Goal: Task Accomplishment & Management: Complete application form

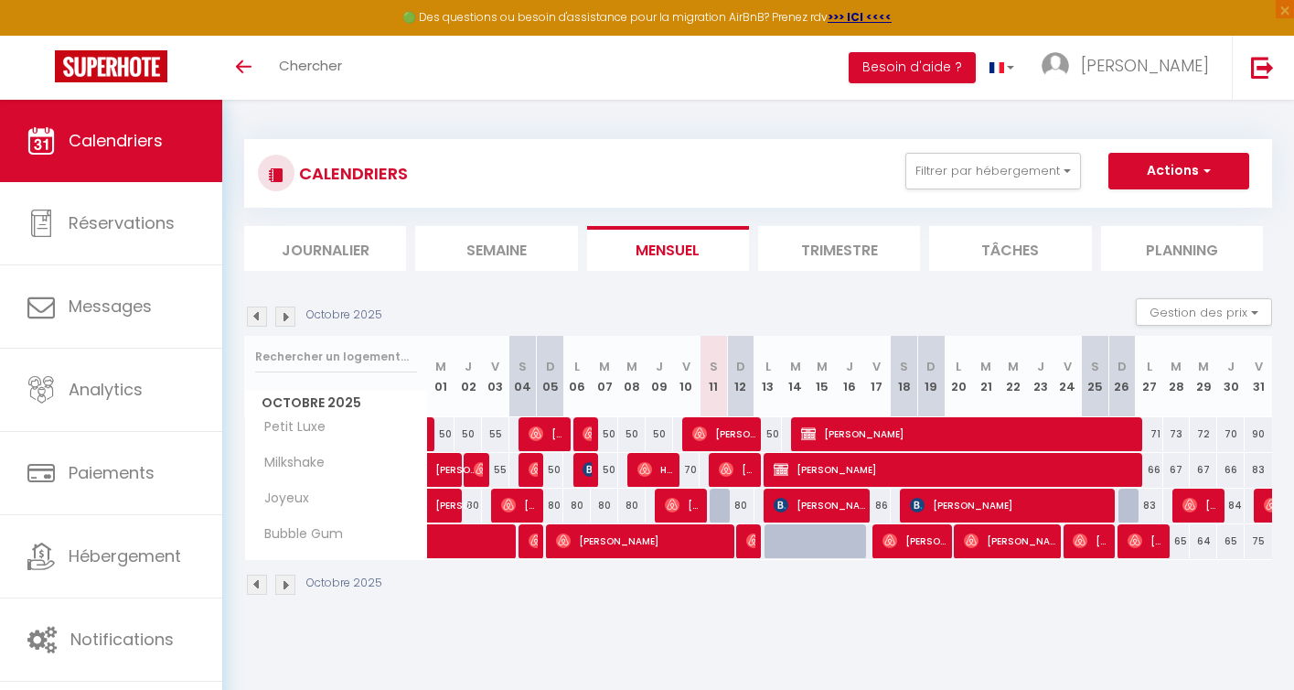
click at [285, 584] on img at bounding box center [285, 584] width 20 height 20
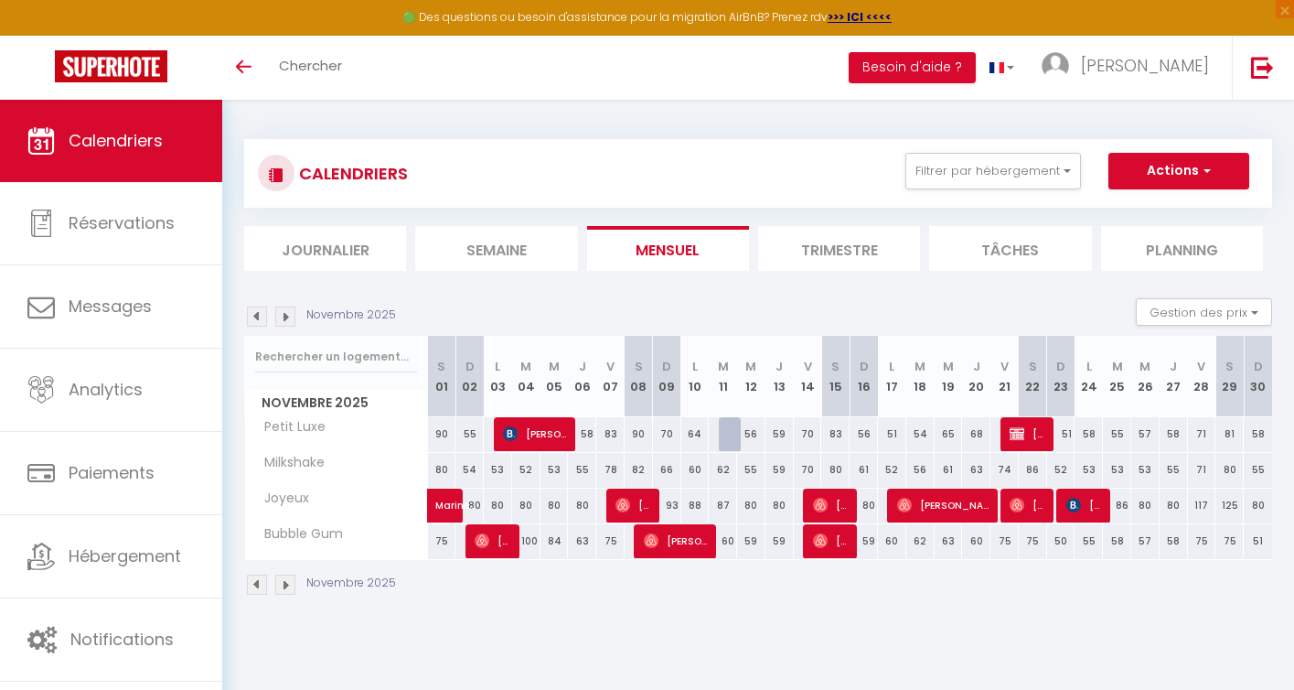
click at [259, 586] on img at bounding box center [257, 584] width 20 height 20
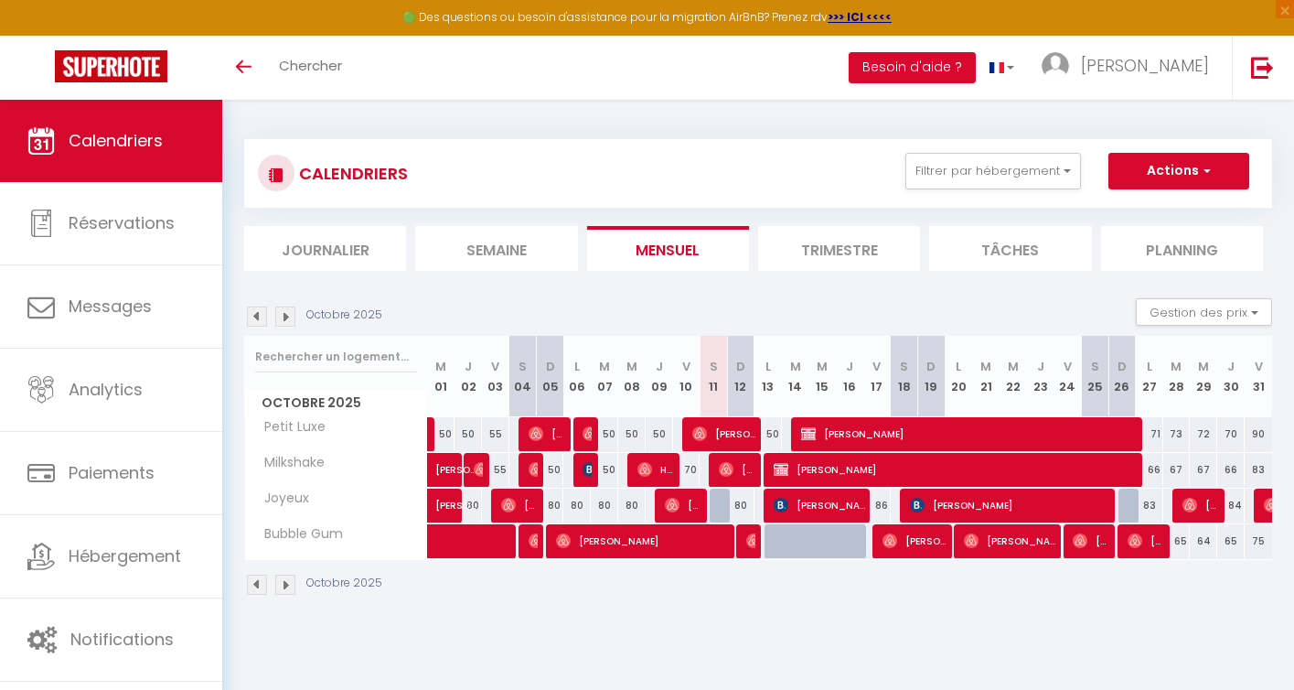
click at [792, 543] on div at bounding box center [804, 551] width 27 height 35
type input "64"
type input "[DATE] Octobre 2025"
type input "Mer 15 Octobre 2025"
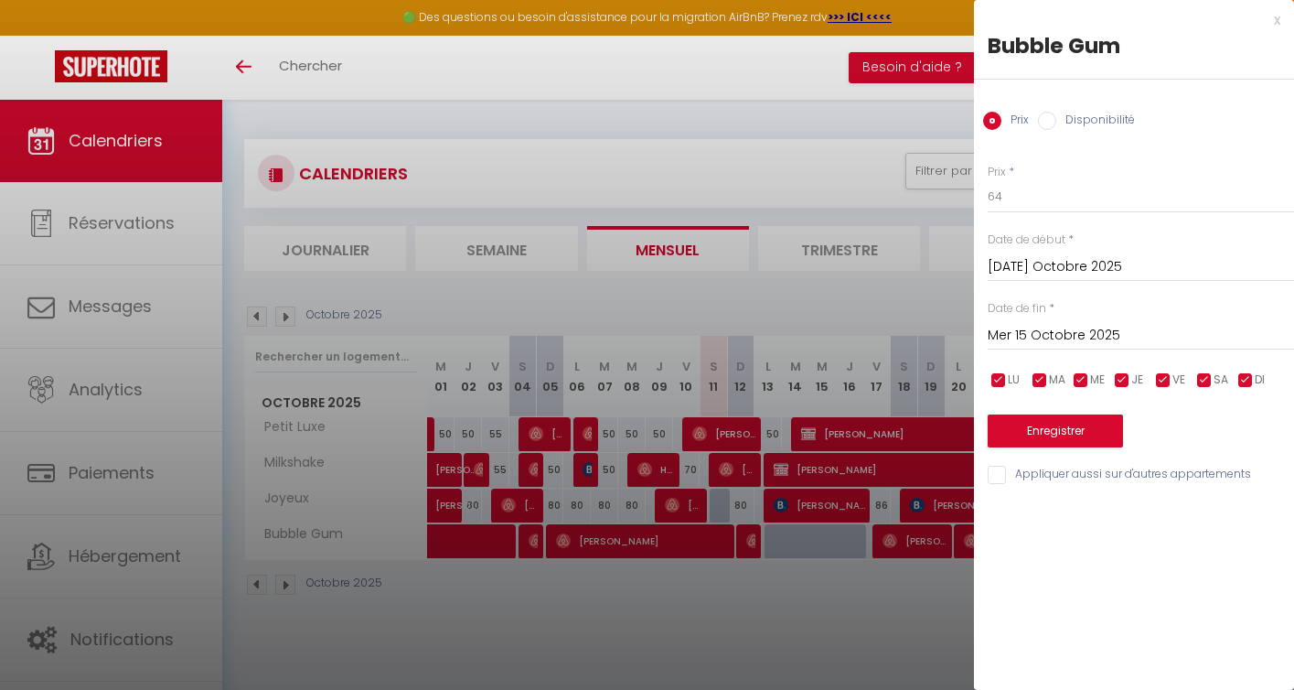
click at [809, 612] on div at bounding box center [647, 345] width 1294 height 690
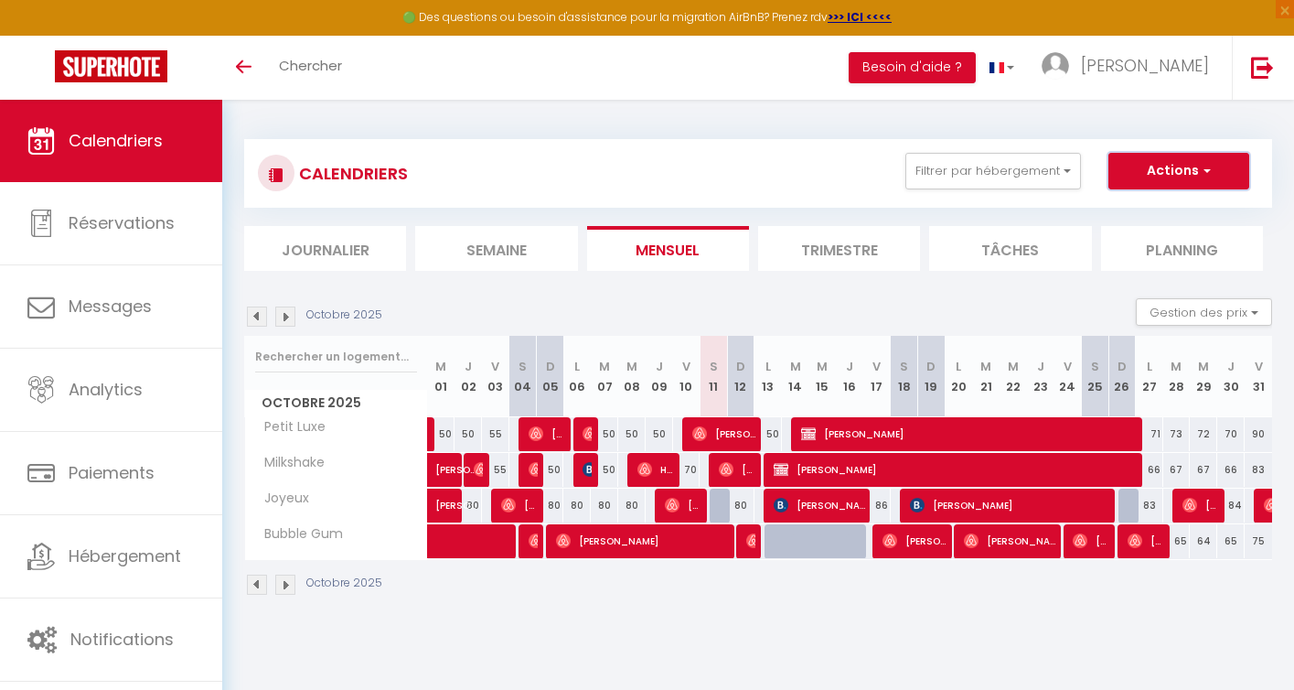
click at [1170, 168] on button "Actions" at bounding box center [1179, 171] width 141 height 37
click at [1146, 210] on link "Nouvelle réservation" at bounding box center [1159, 212] width 159 height 27
select select
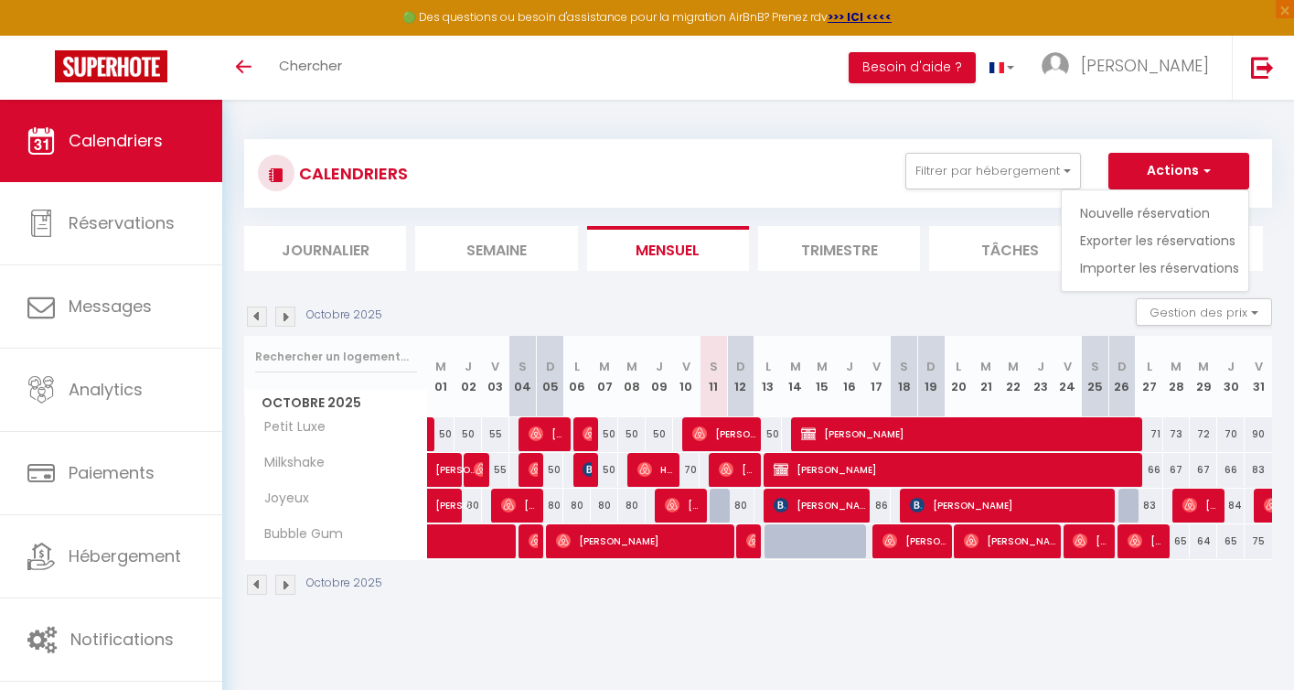
select select
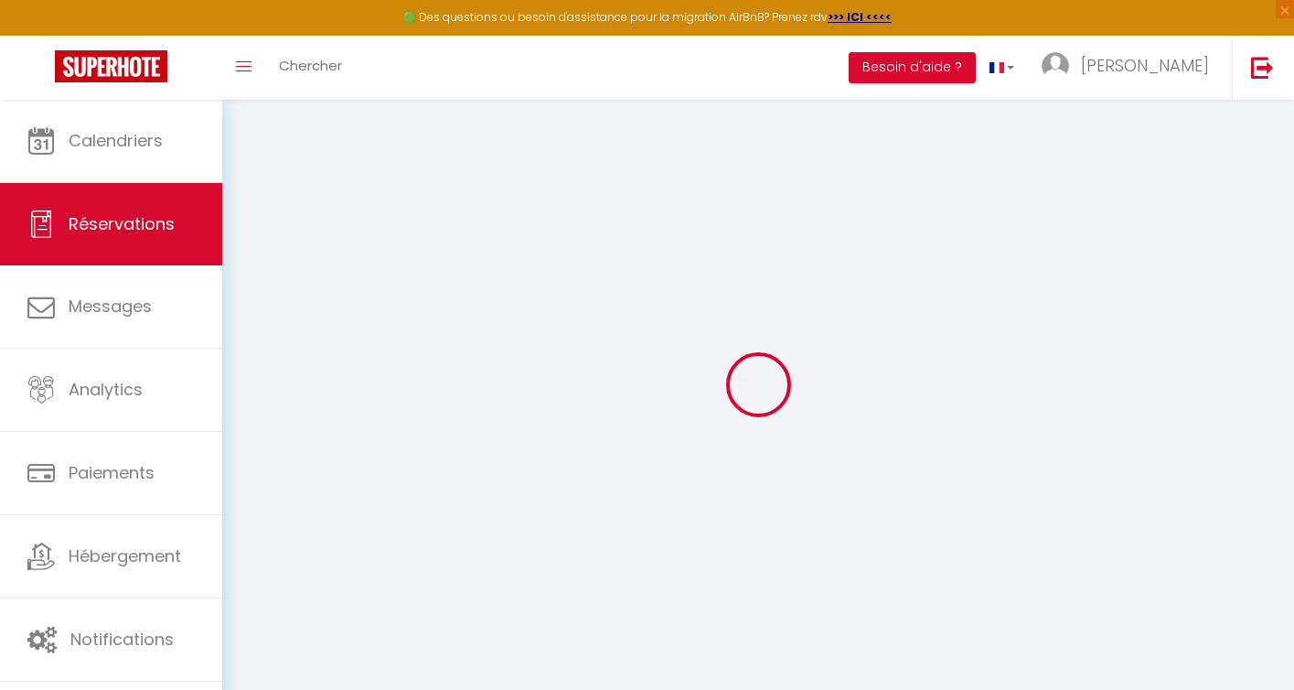
select select
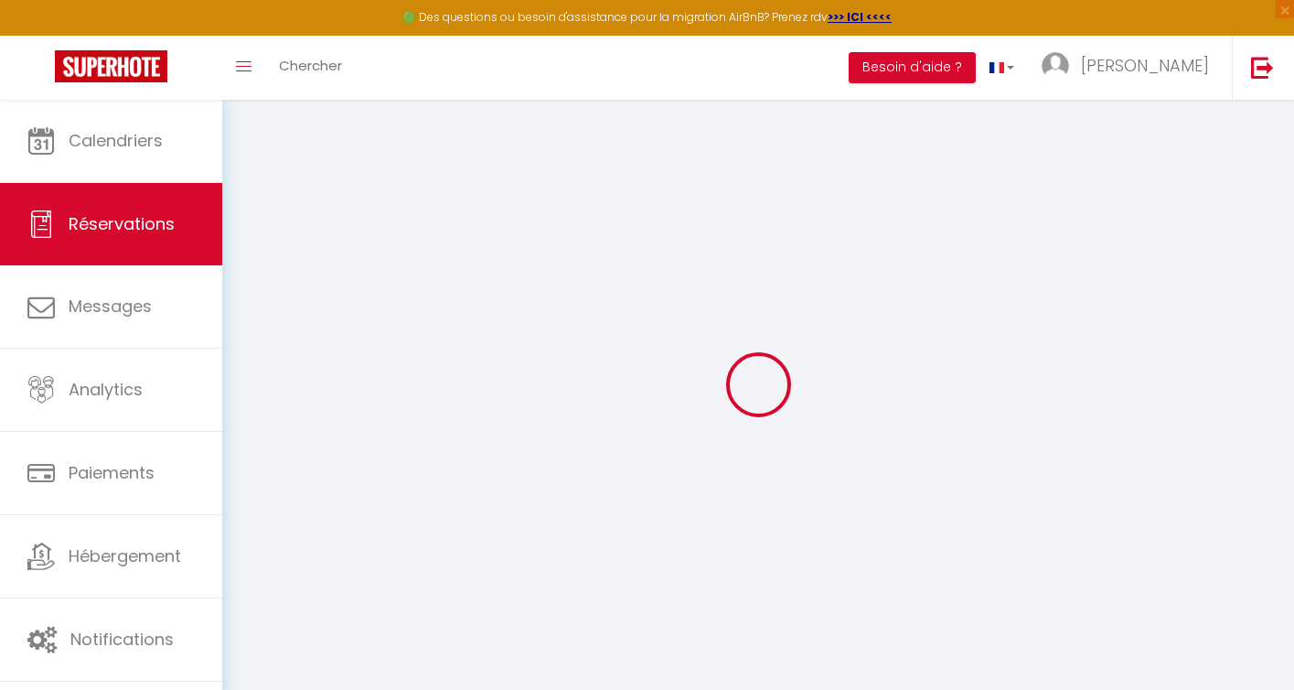
select select
checkbox input "false"
select select
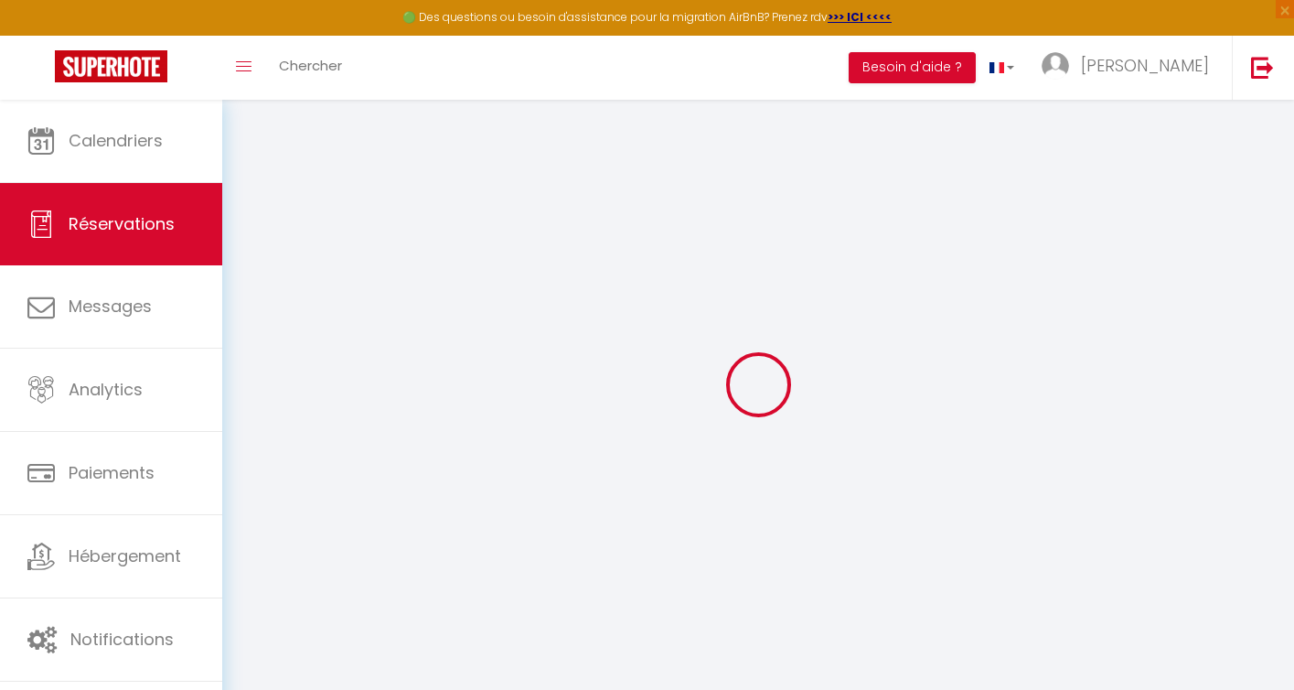
select select
checkbox input "false"
select select
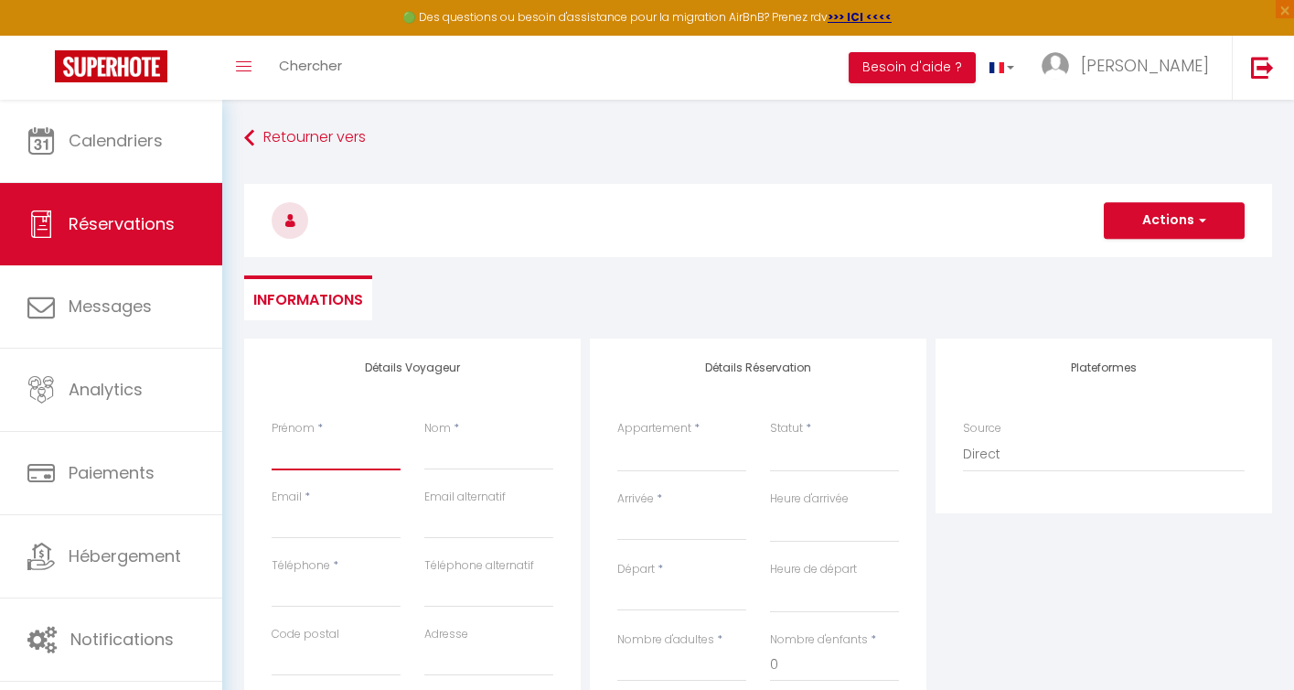
click at [329, 448] on input "Prénom" at bounding box center [336, 453] width 129 height 33
type input "V"
select select
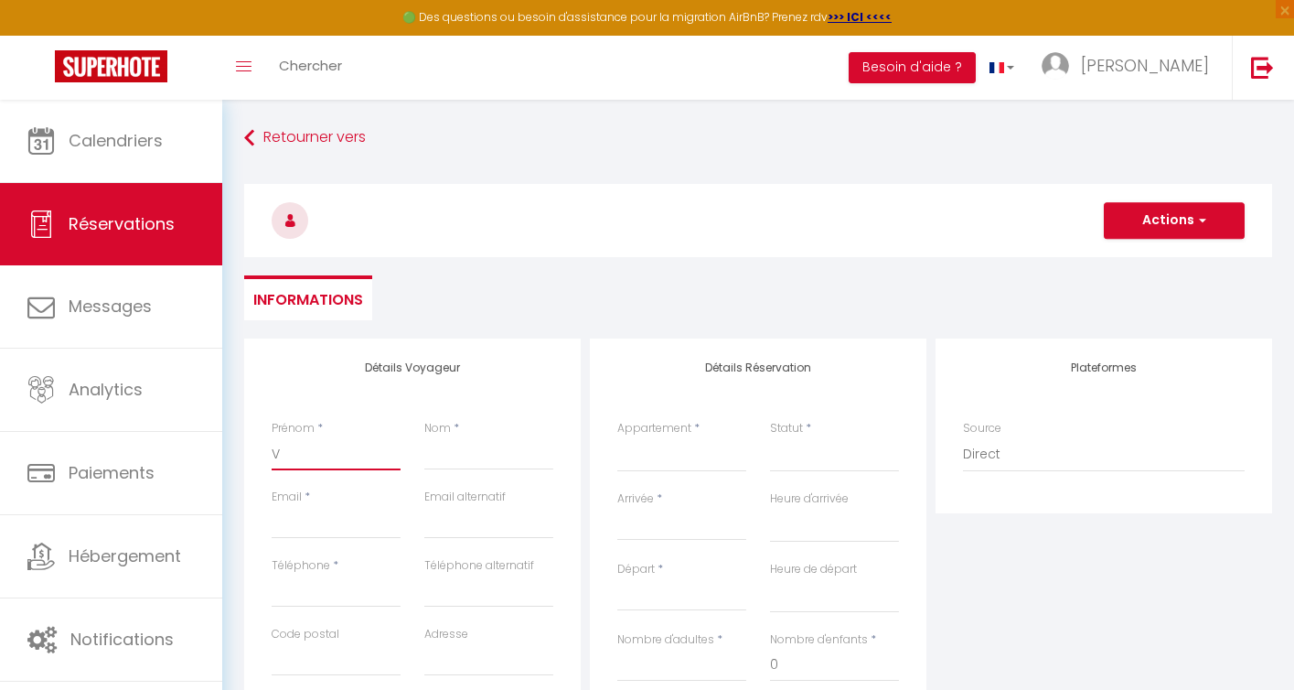
select select
checkbox input "false"
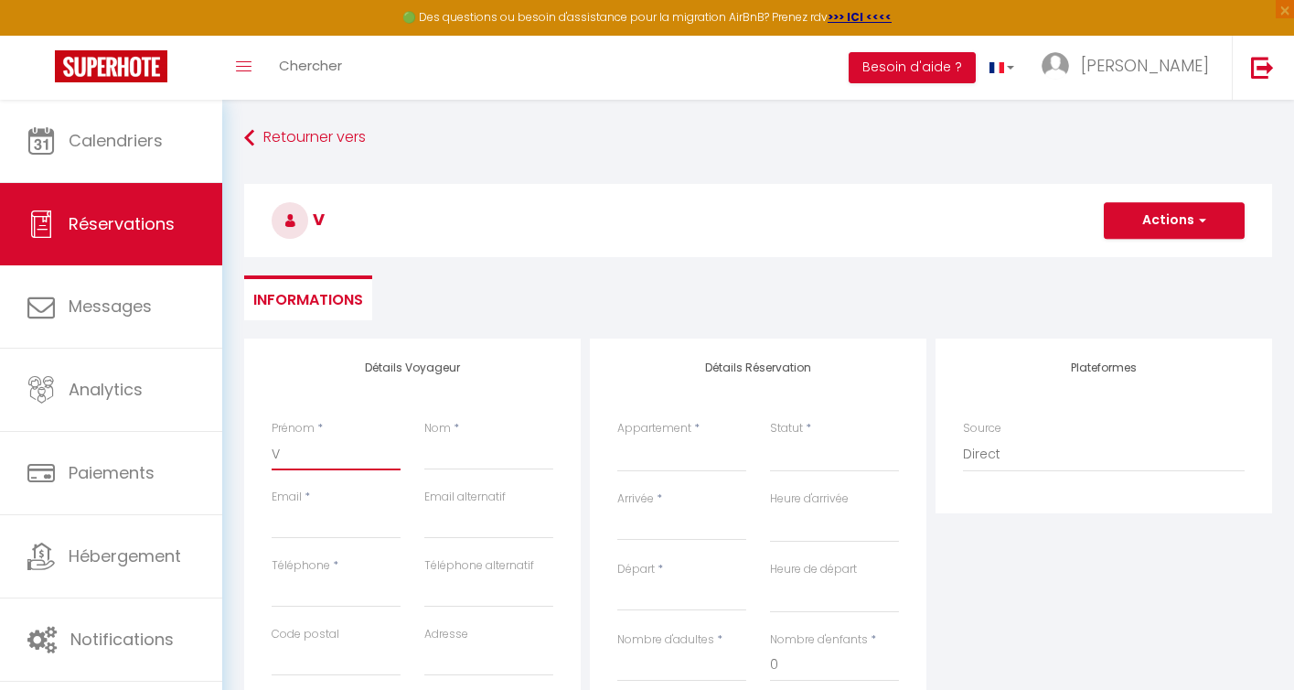
type input "Vi"
select select
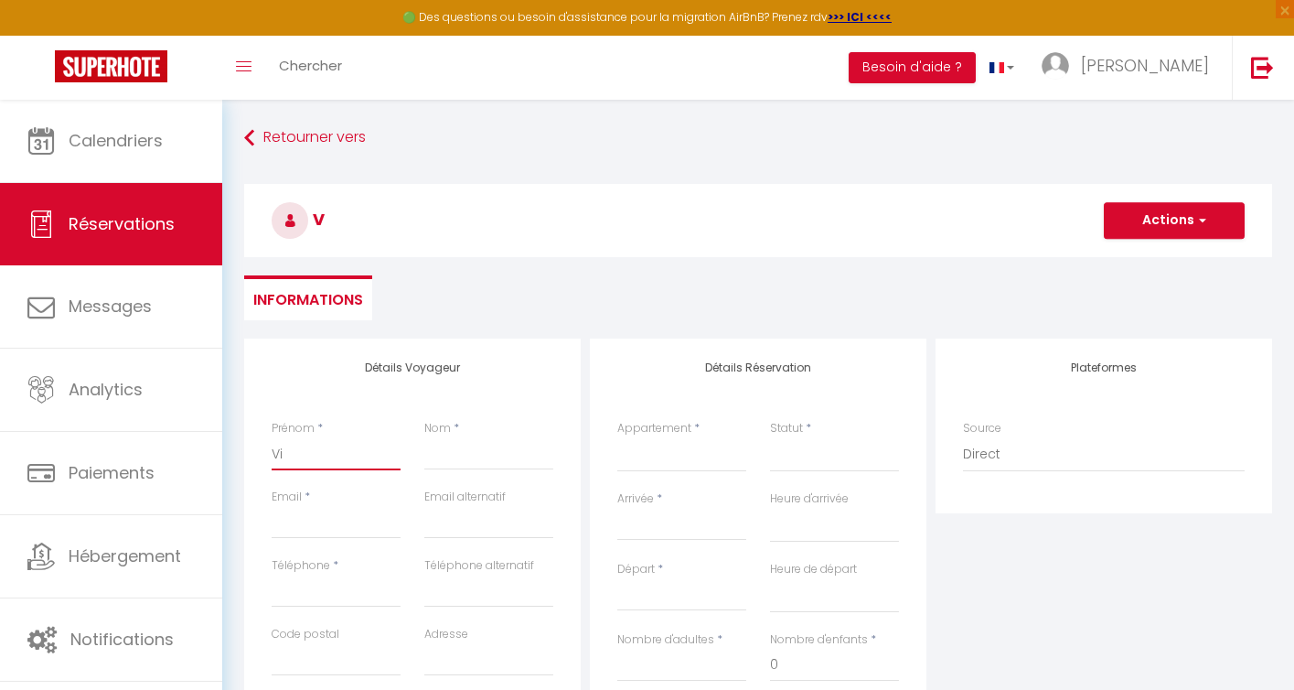
select select
checkbox input "false"
type input "Vin"
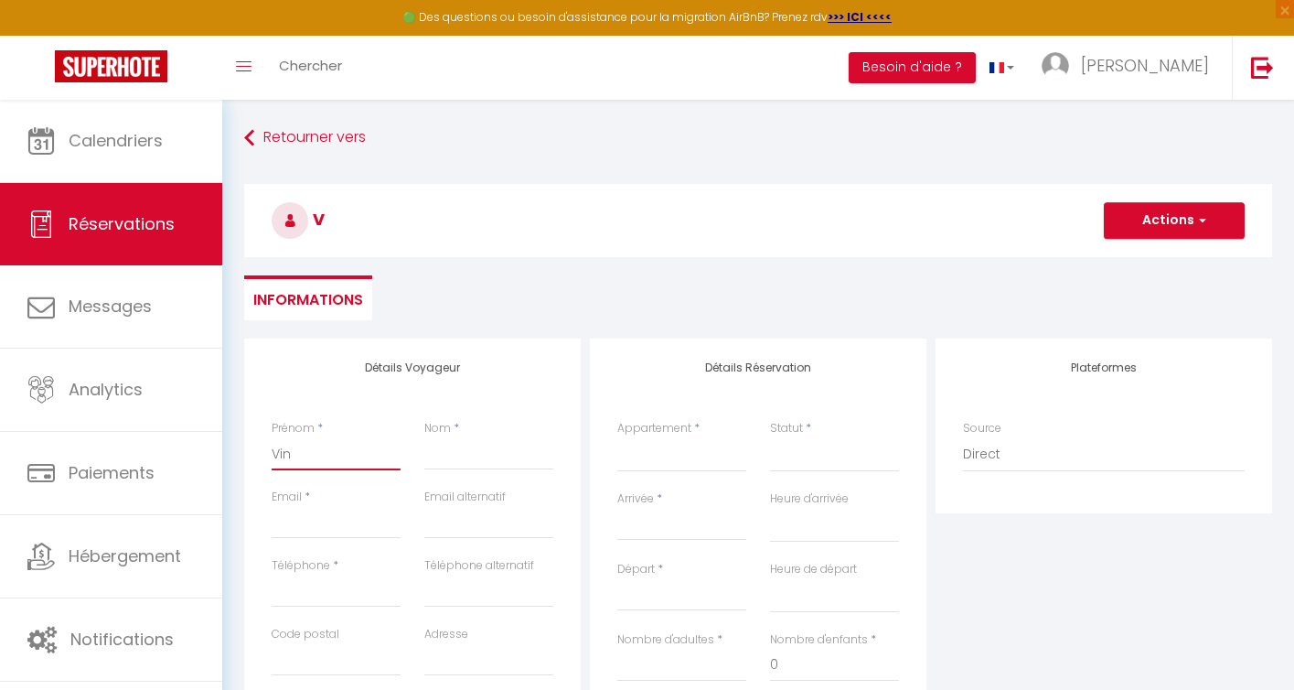
select select
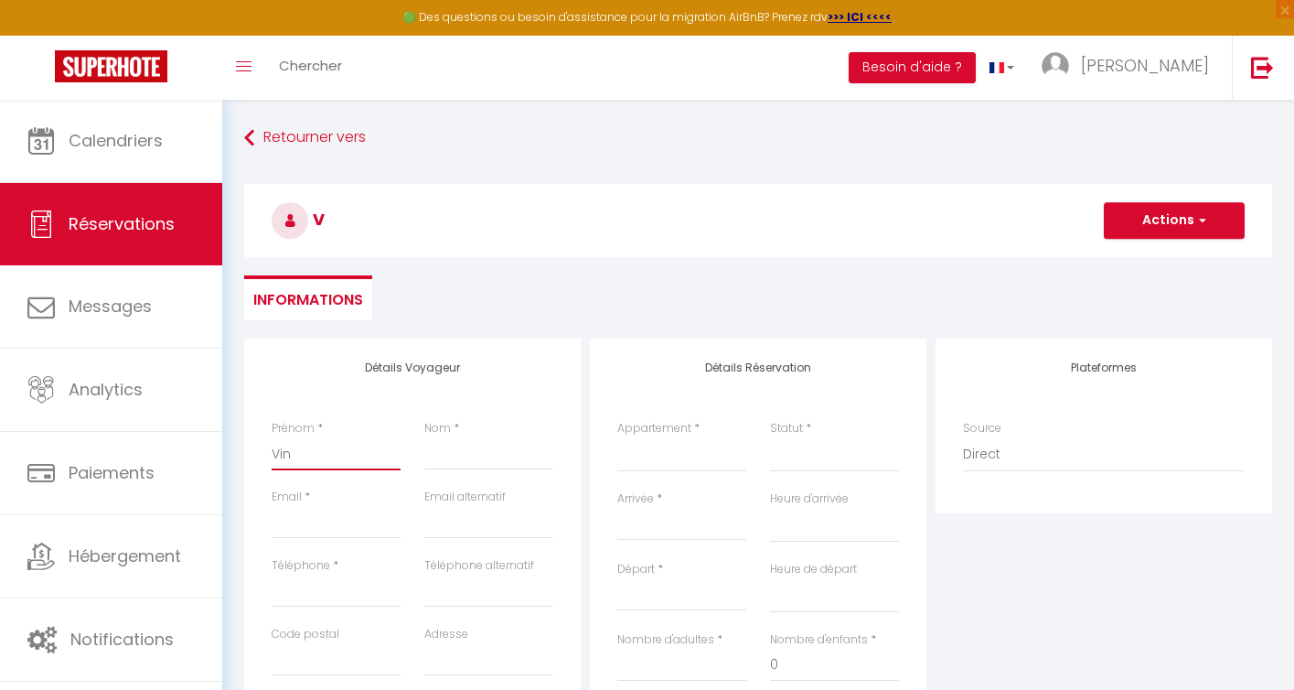
select select
checkbox input "false"
type input "Vinc"
select select
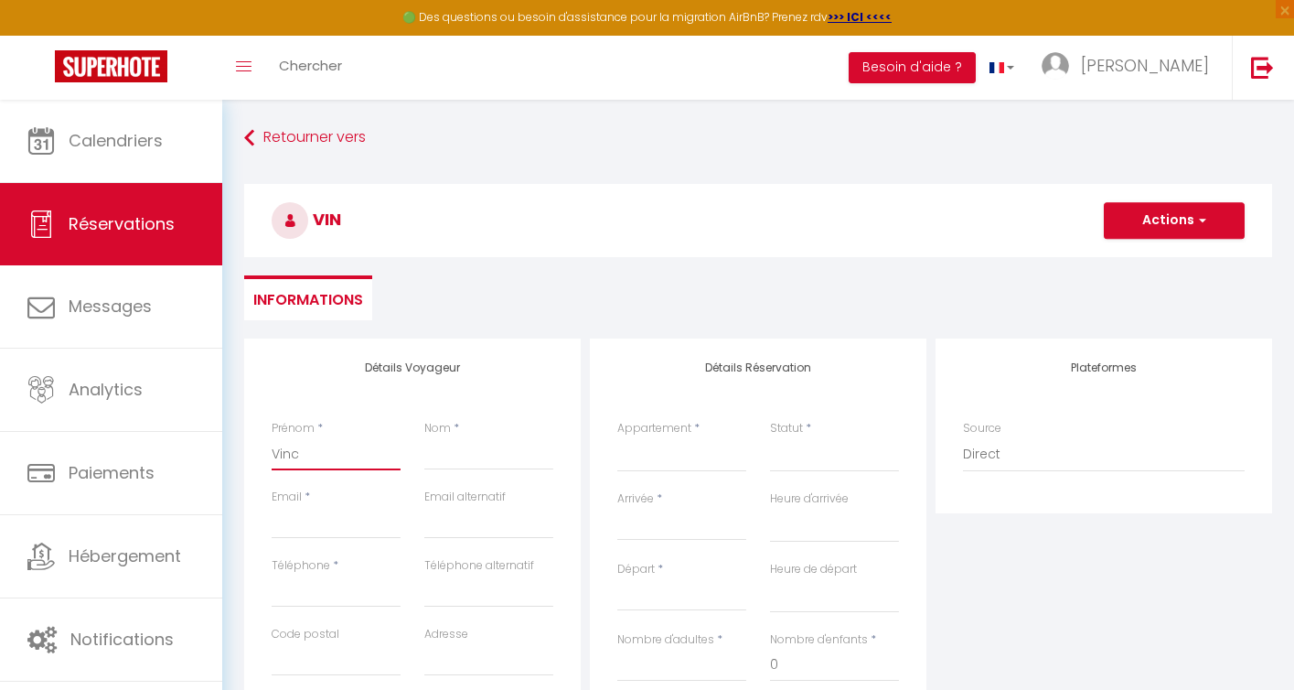
select select
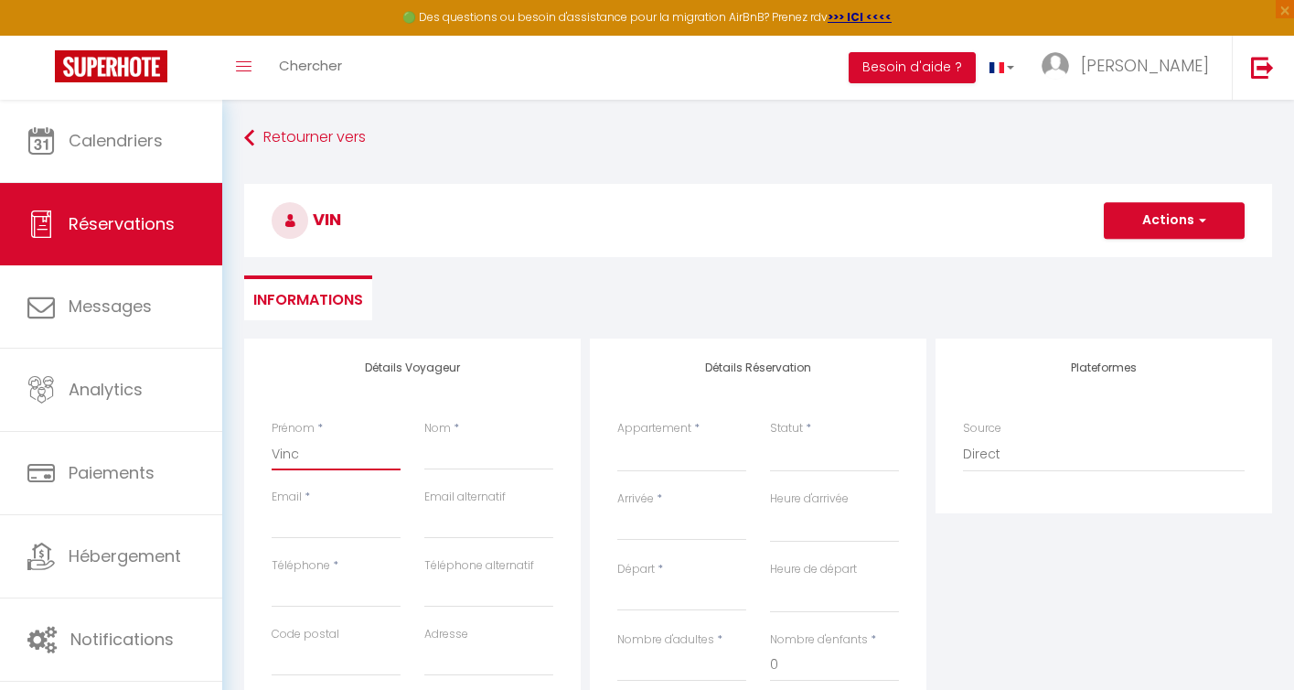
select select
checkbox input "false"
type input "[PERSON_NAME]"
select select
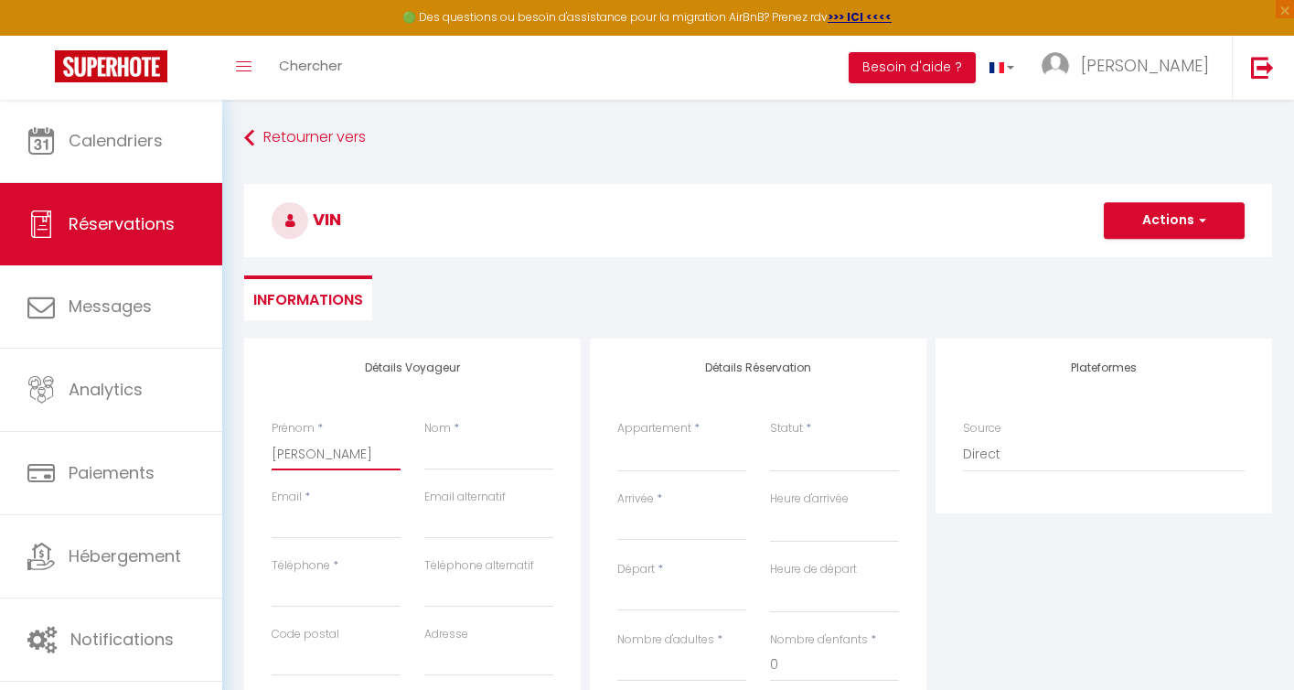
select select
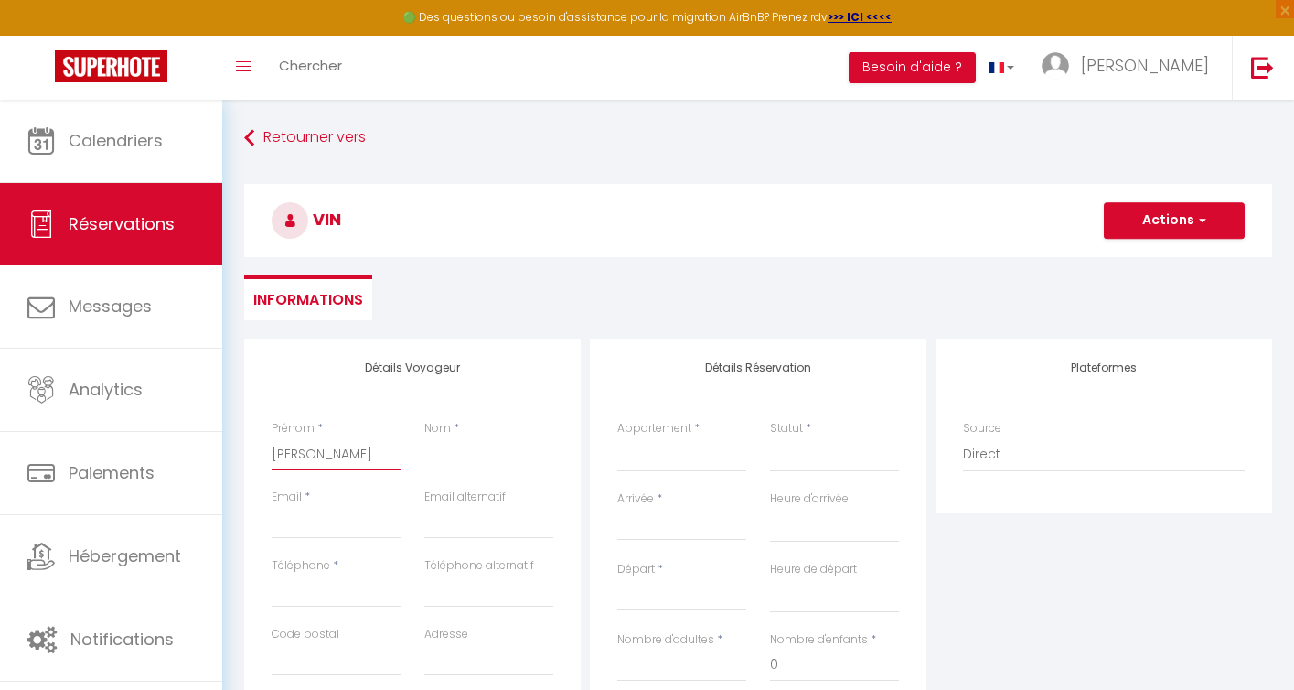
checkbox input "false"
type input "Vincen"
select select
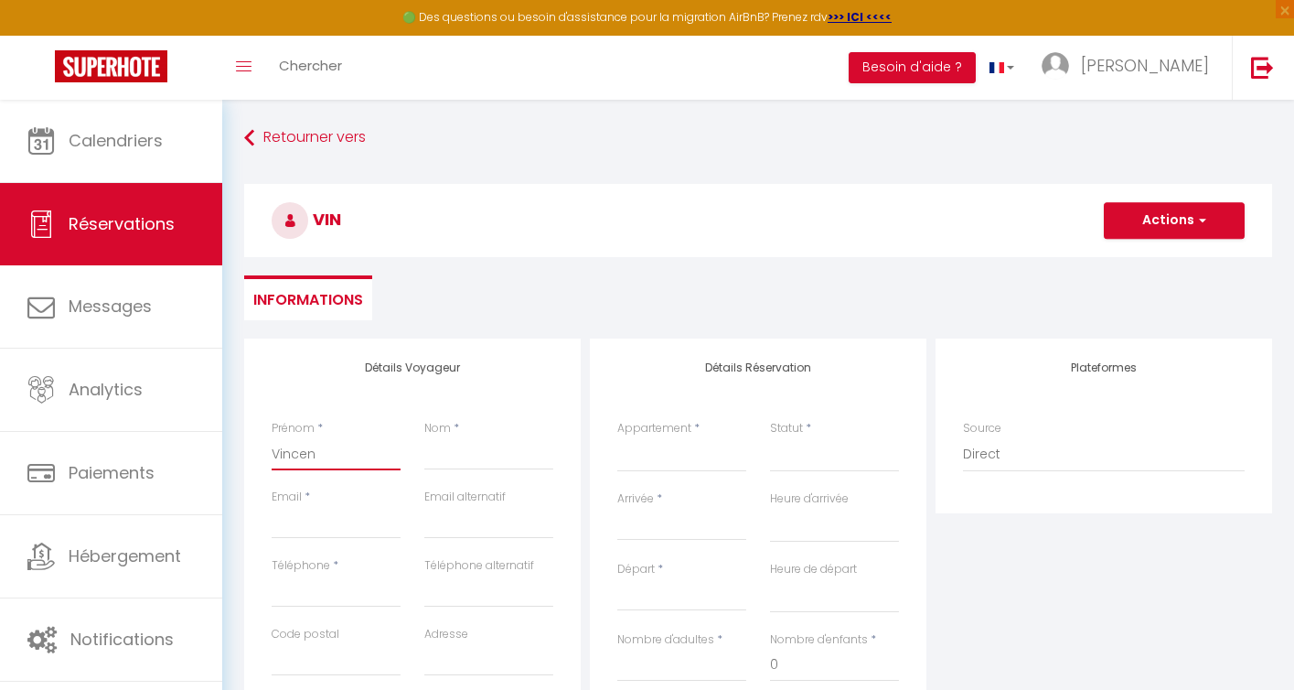
select select
checkbox input "false"
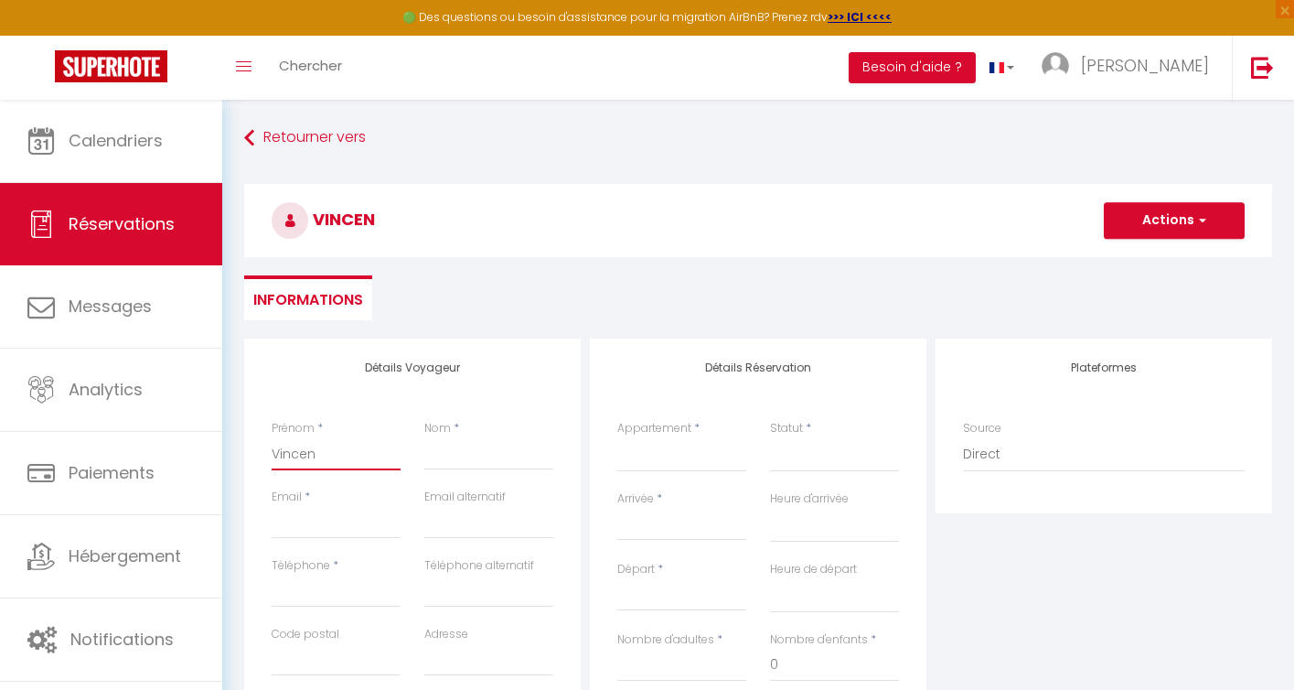
type input "[PERSON_NAME]"
select select
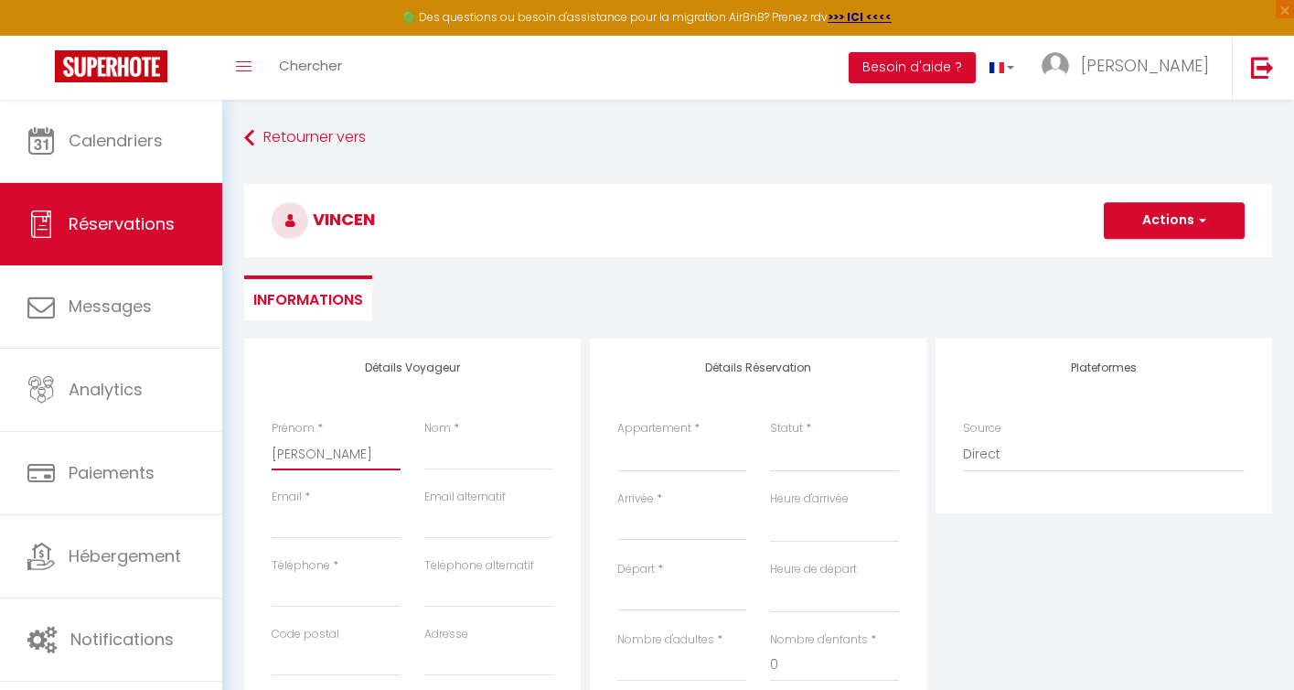
select select
checkbox input "false"
type input "[PERSON_NAME]"
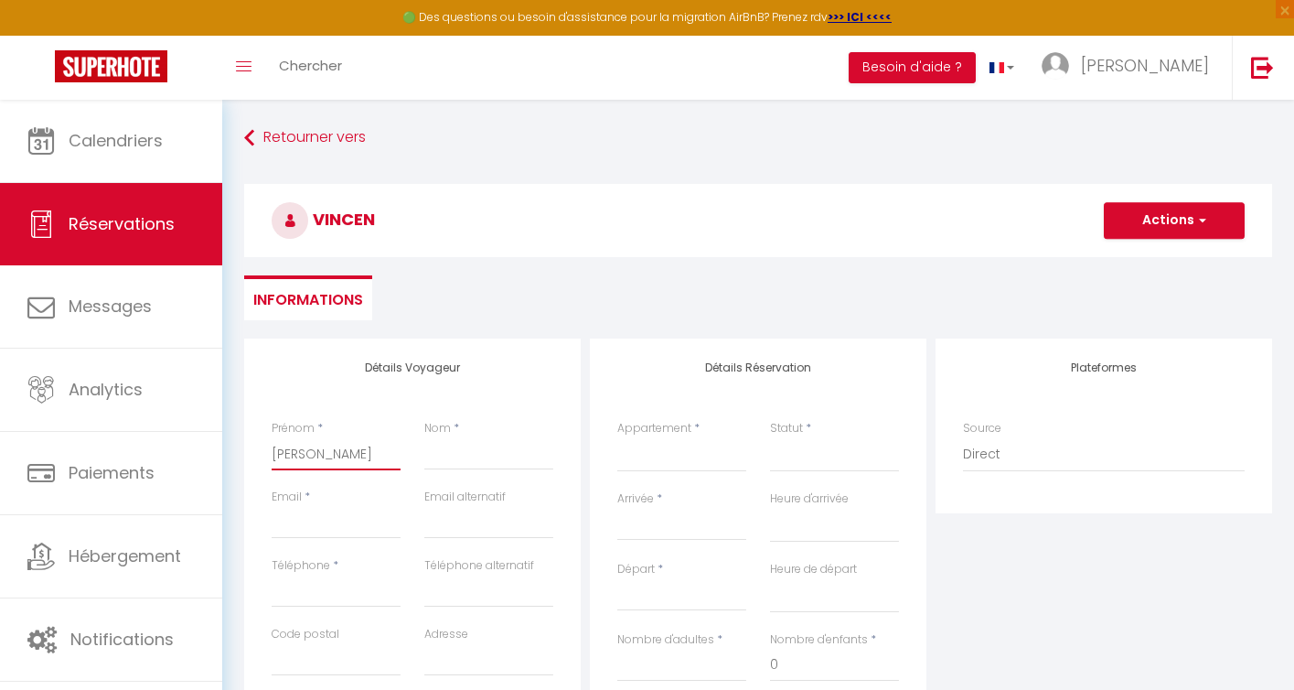
select select
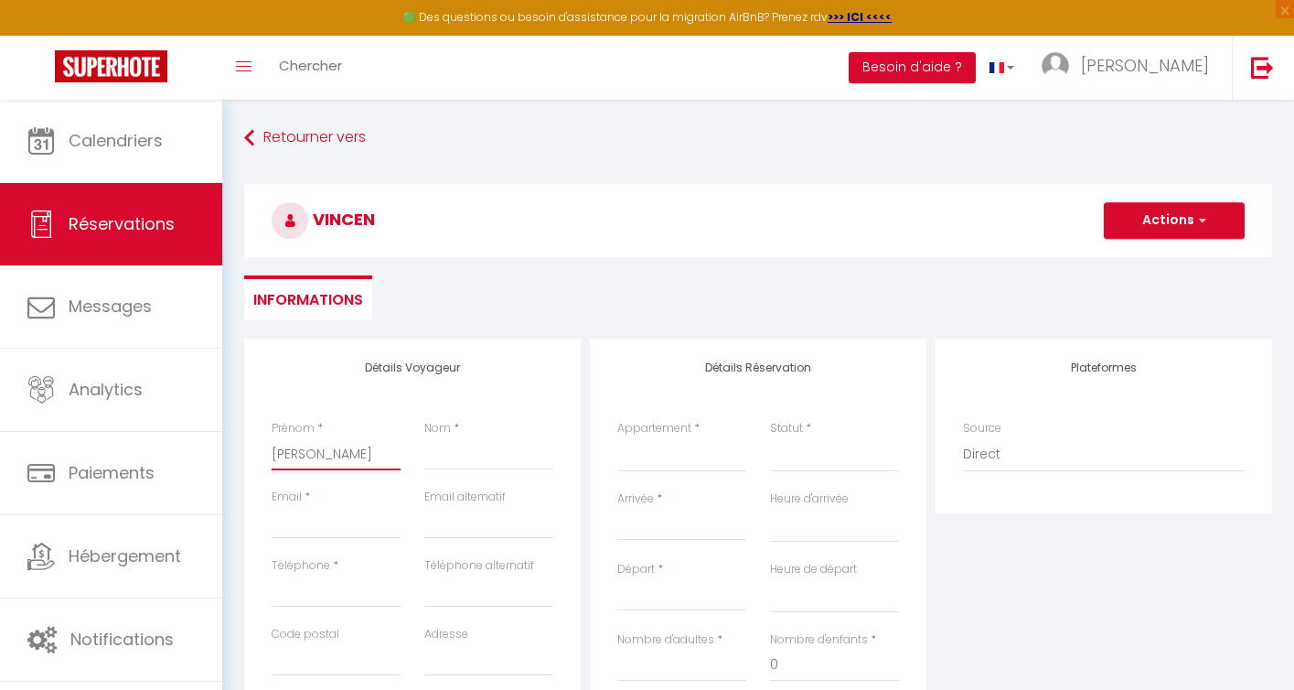
select select
checkbox input "false"
type input "[PERSON_NAME]"
click at [445, 458] on input "Nom" at bounding box center [488, 453] width 129 height 33
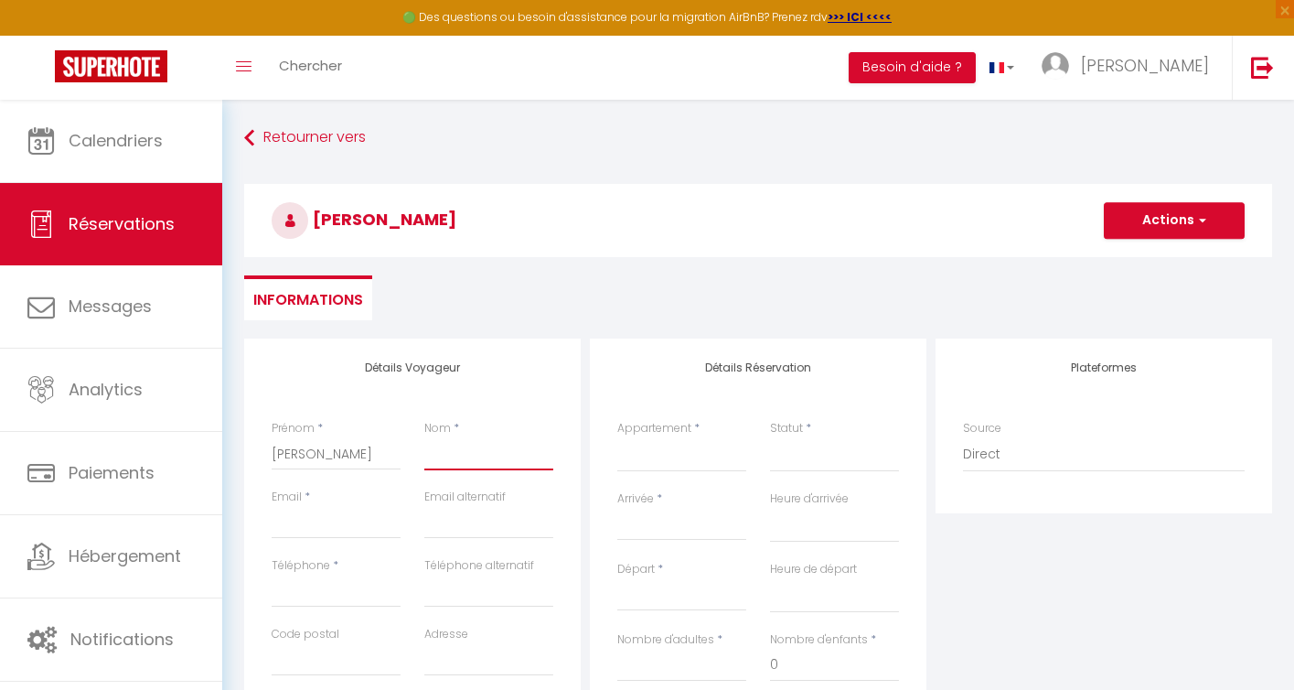
type input "C"
select select
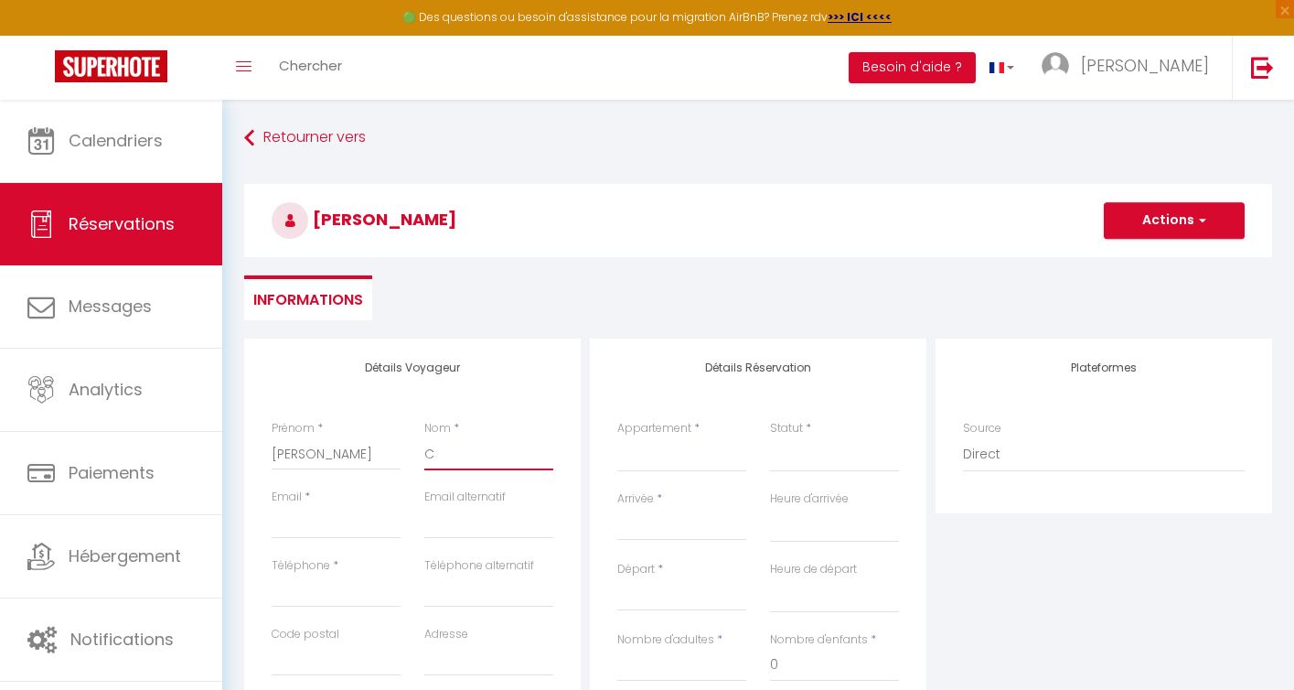
select select
checkbox input "false"
type input "Ch"
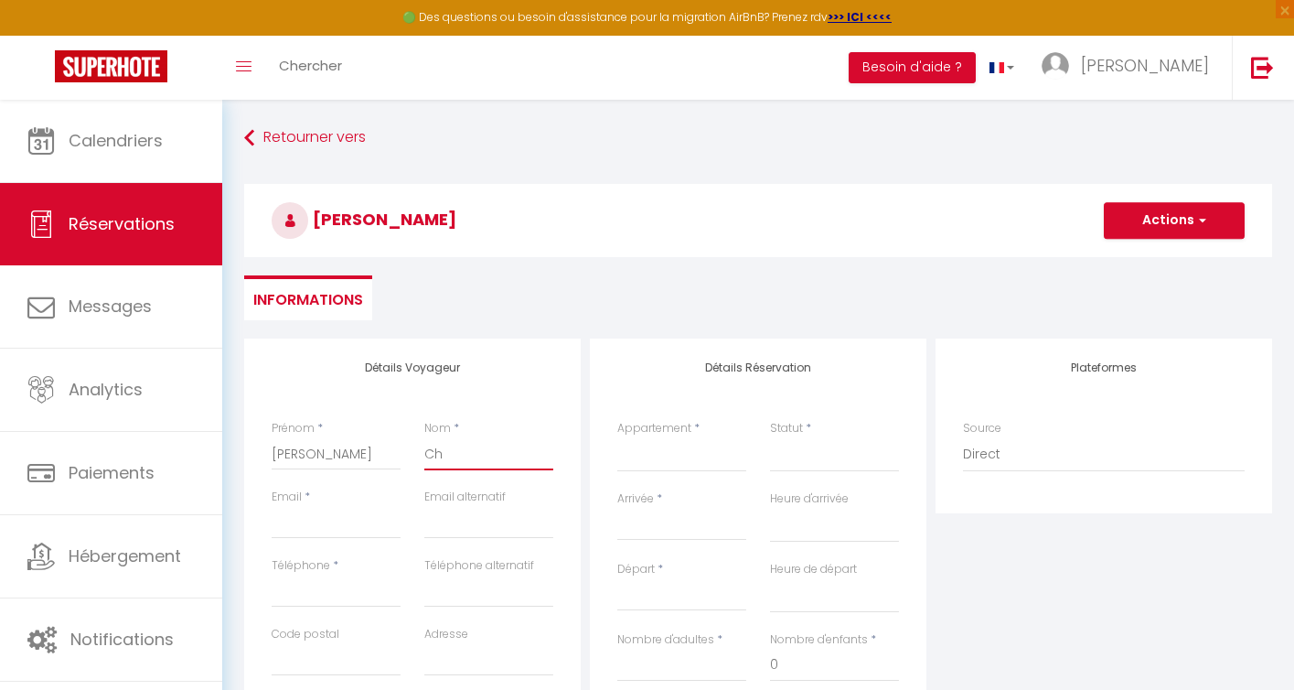
select select
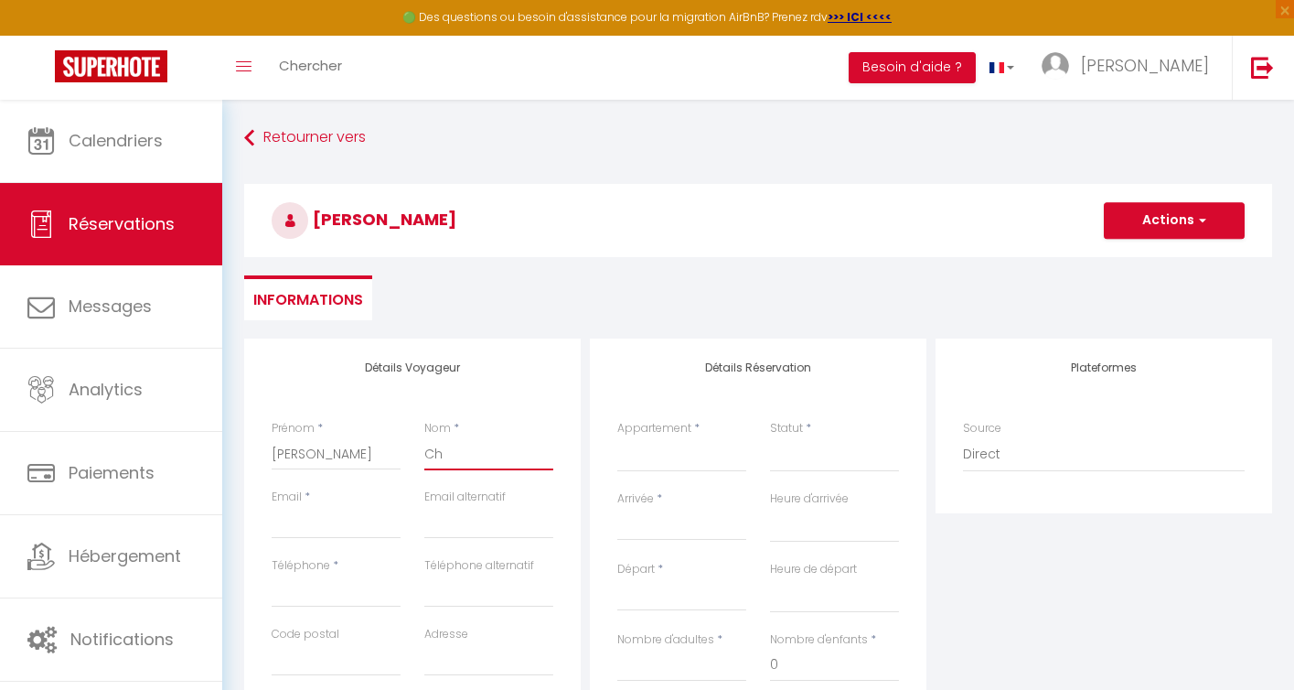
select select
checkbox input "false"
type input "Cha"
select select
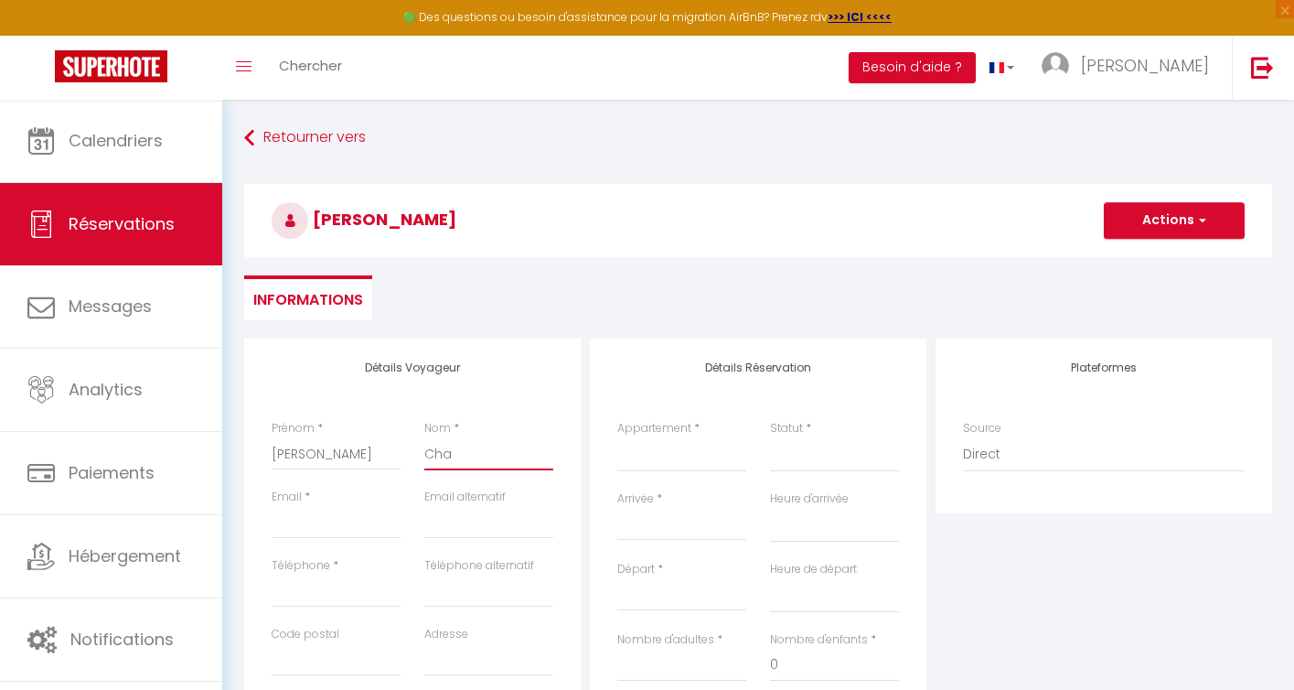
select select
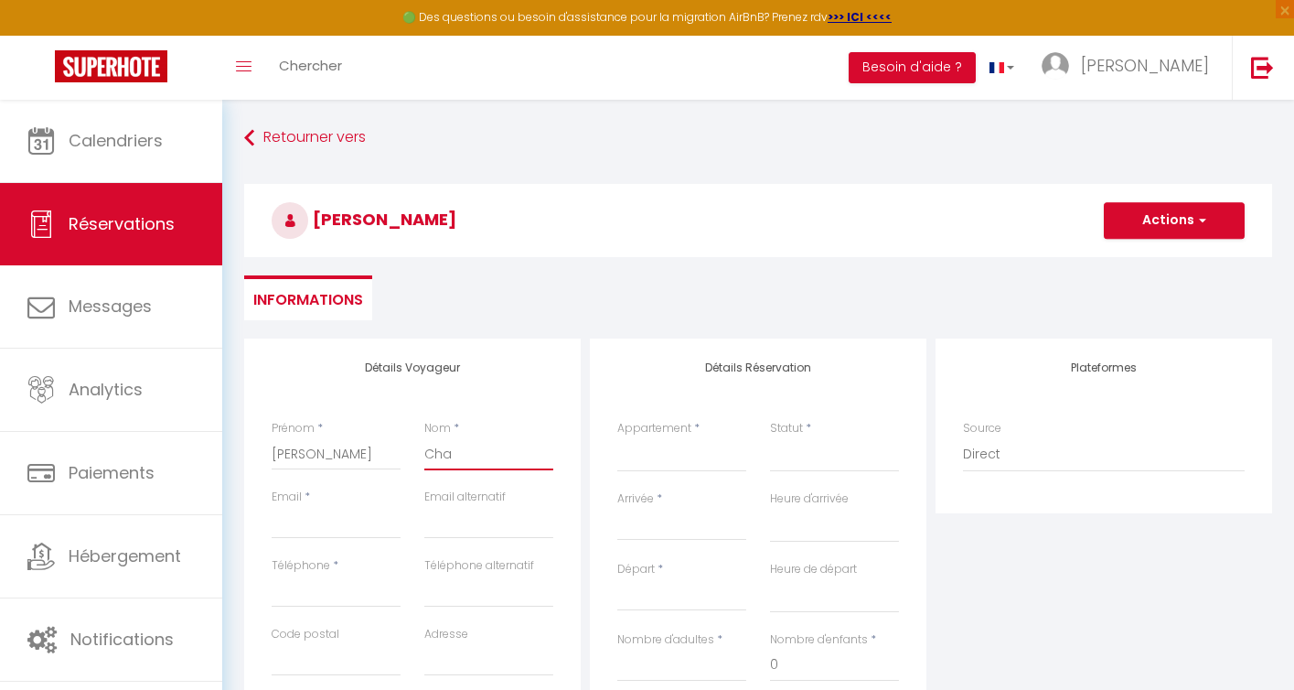
select select
checkbox input "false"
type input "Char"
select select
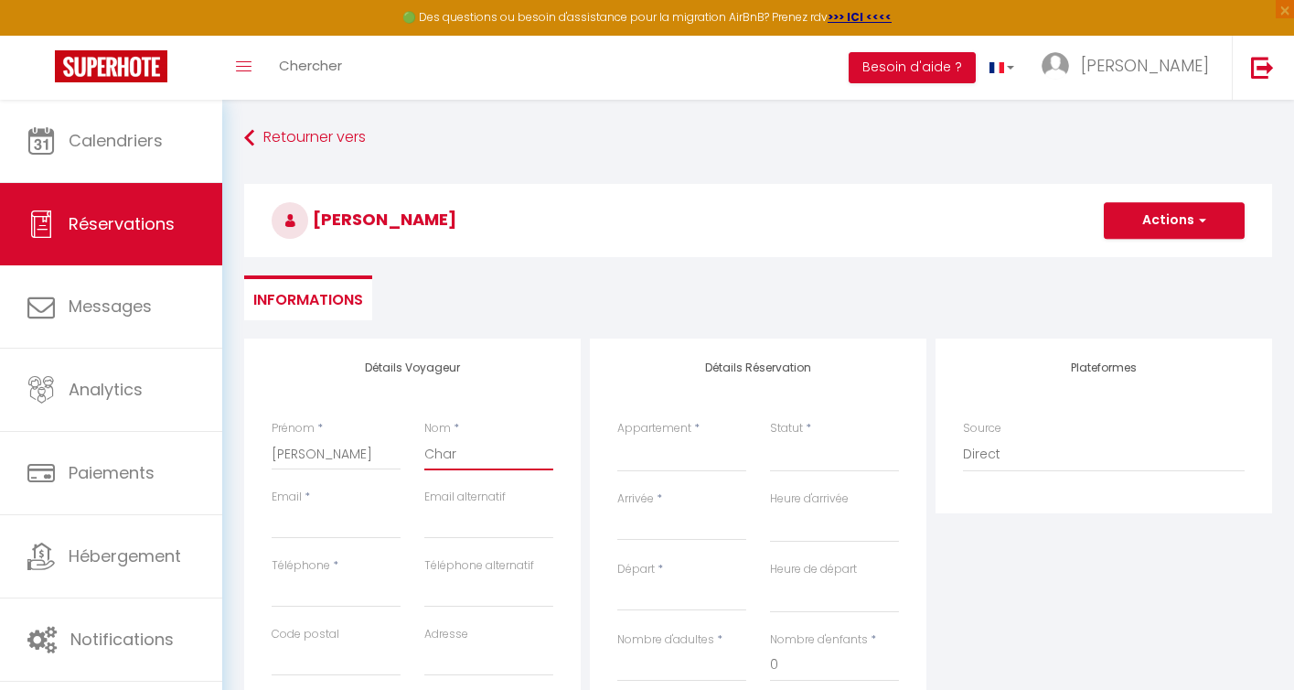
select select
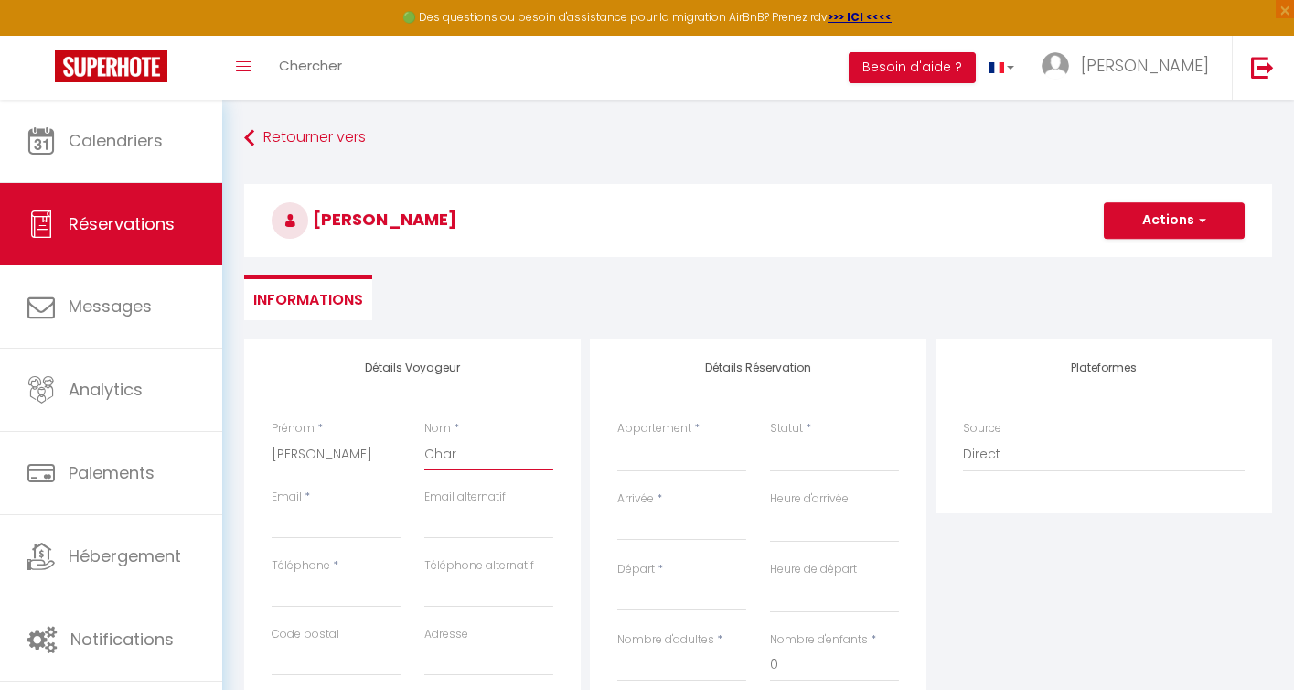
checkbox input "false"
type input "Charl"
select select
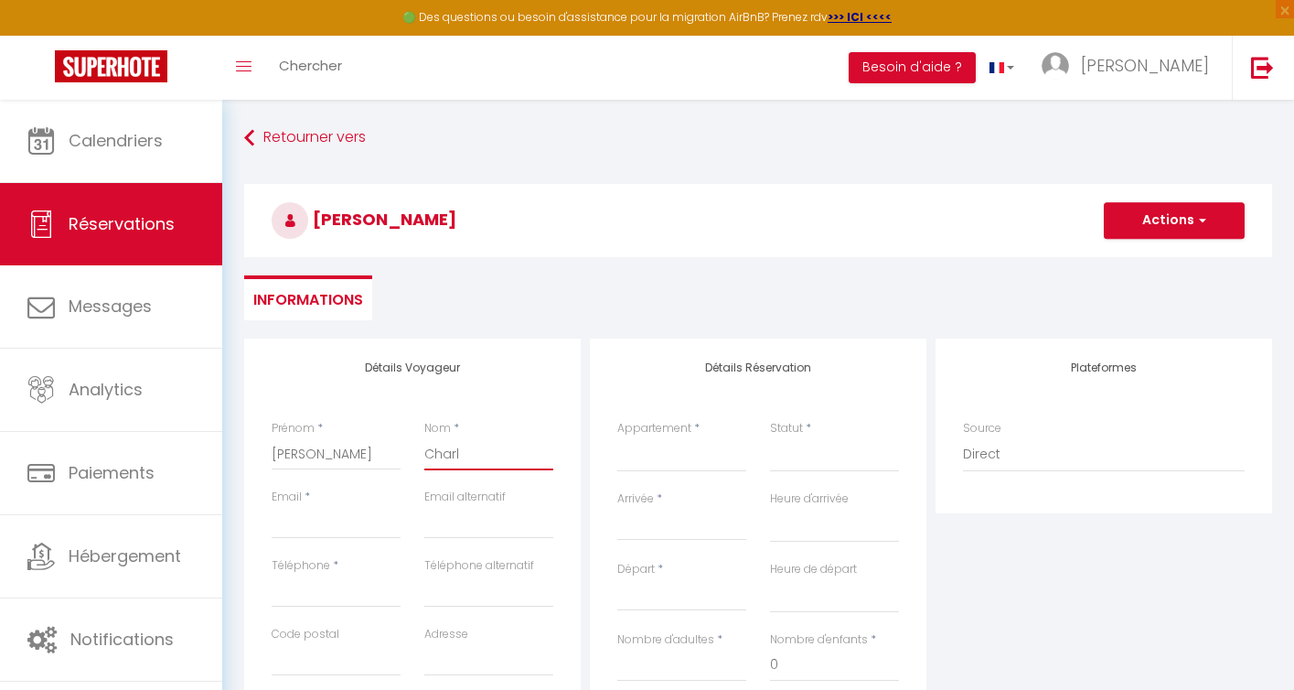
select select
checkbox input "false"
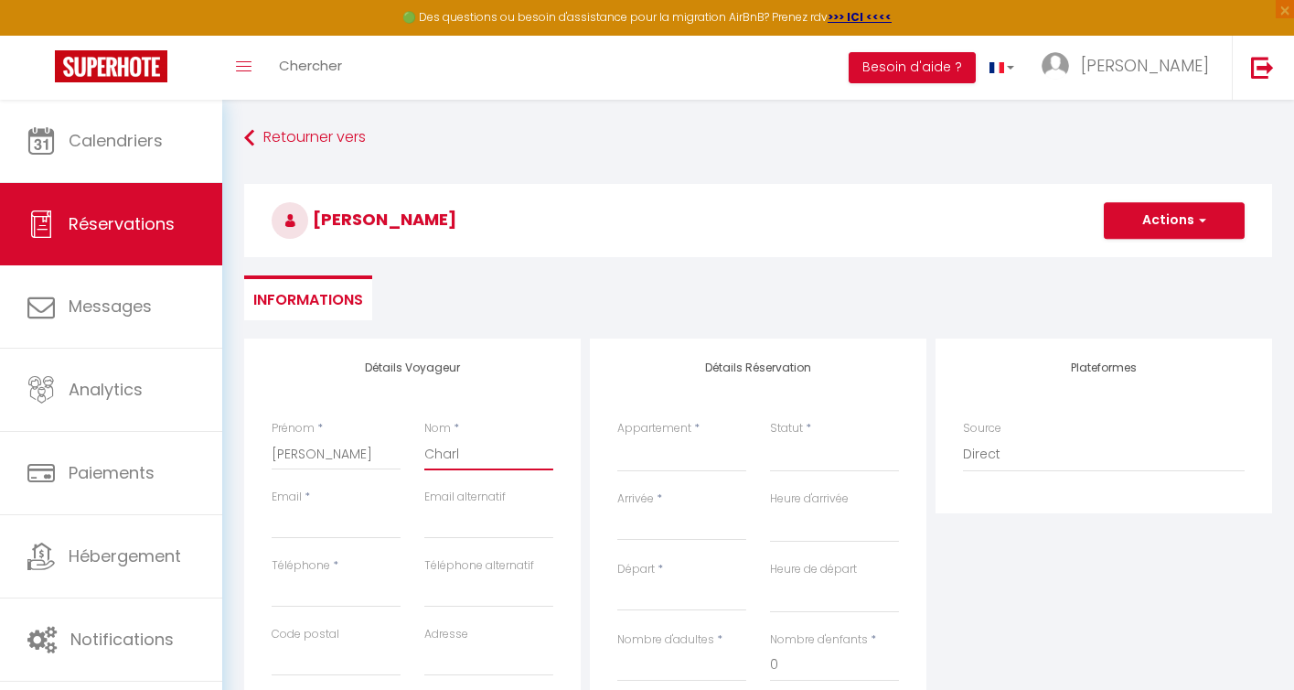
type input "Charle"
select select
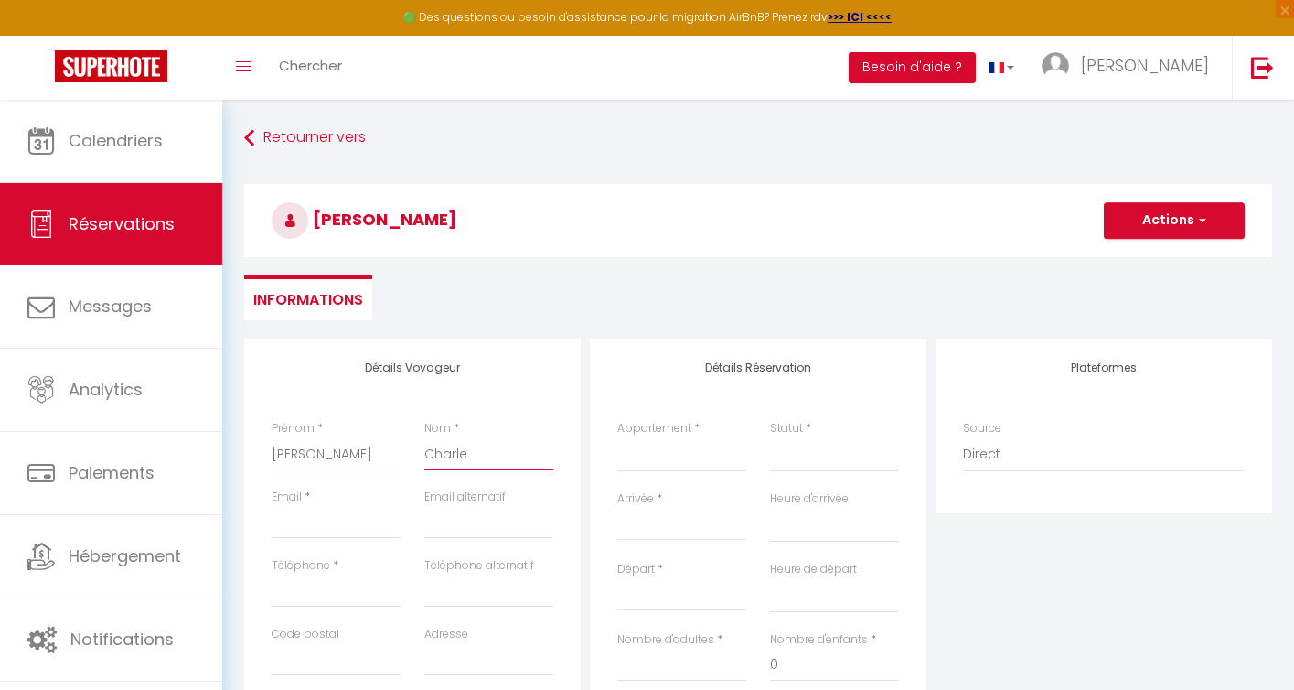
select select
checkbox input "false"
type input "[PERSON_NAME]"
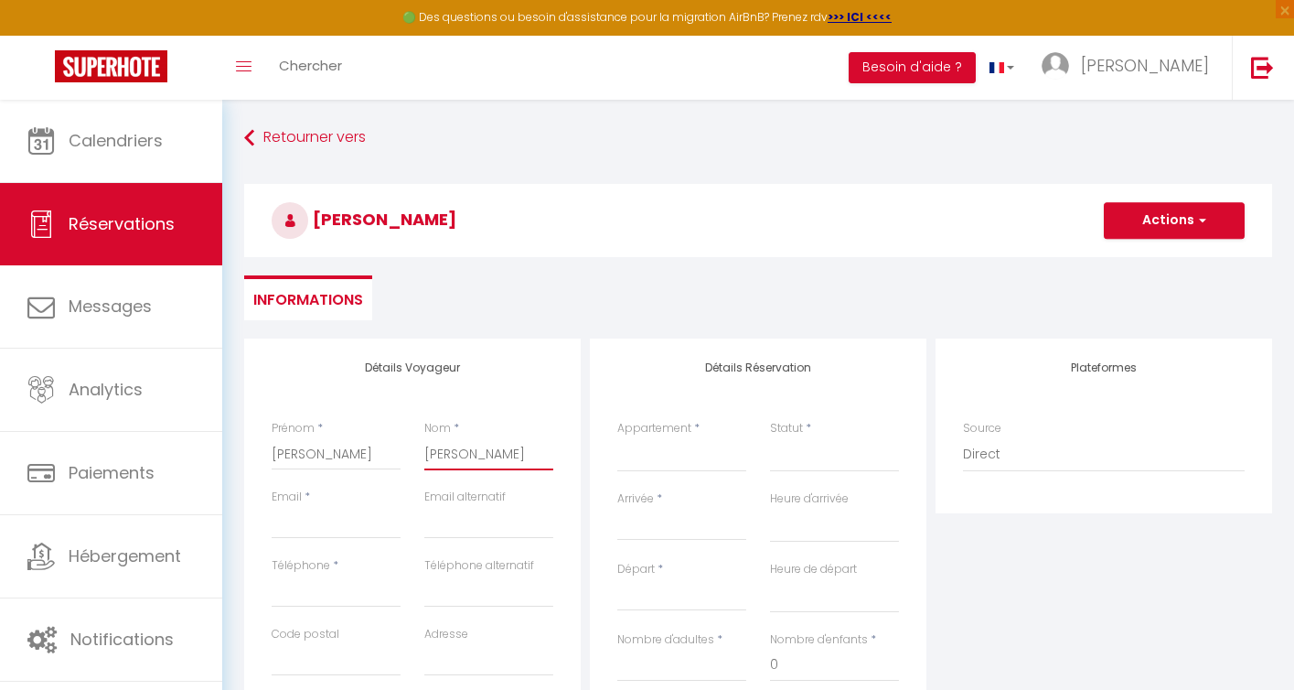
select select
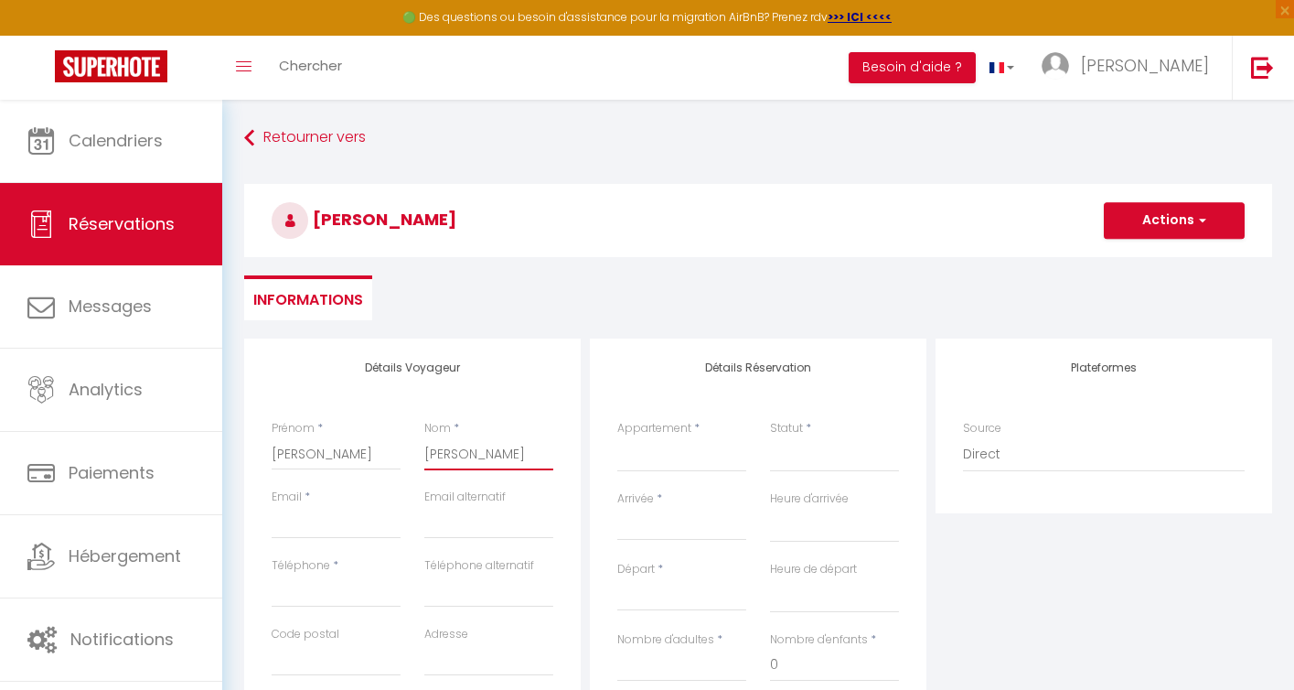
select select
checkbox input "false"
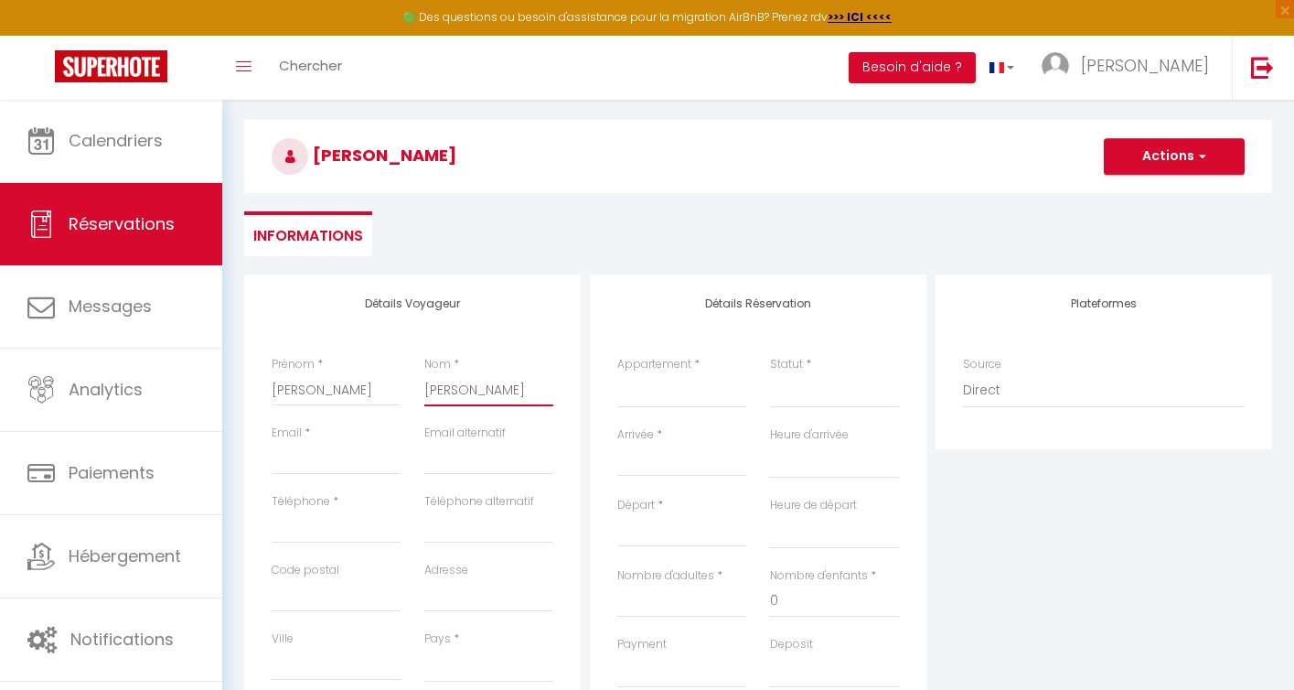
scroll to position [86, 0]
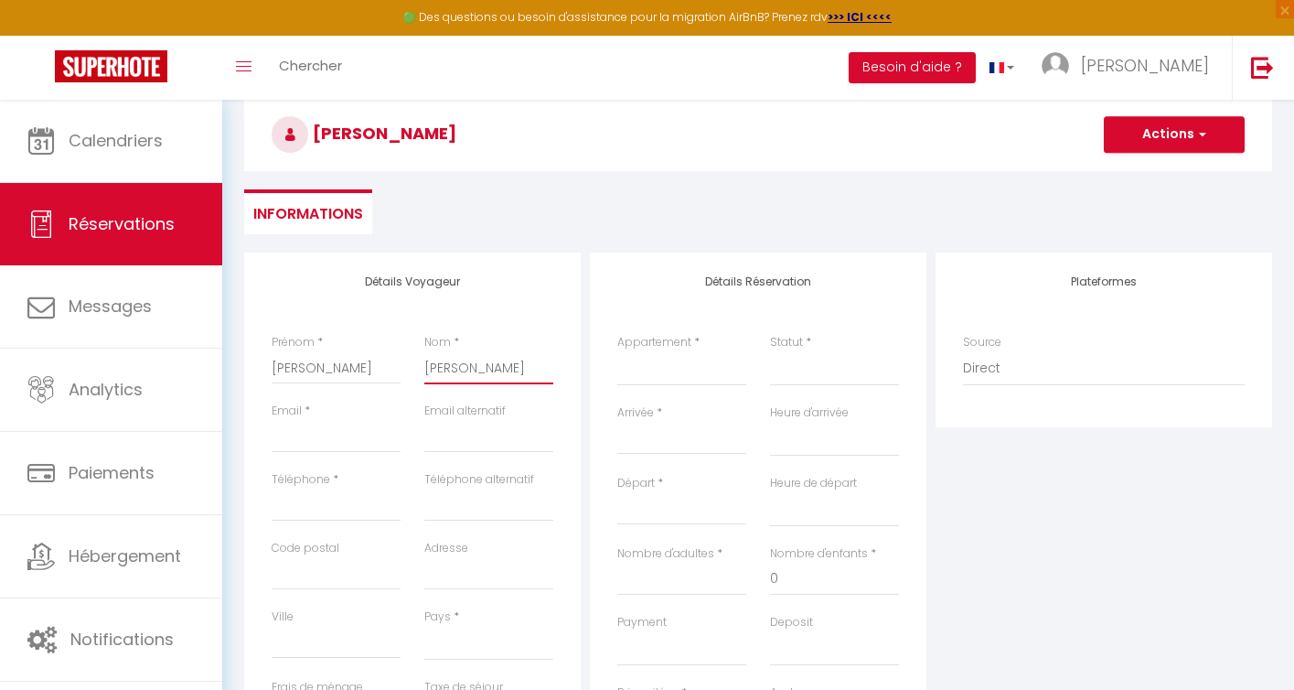
type input "[PERSON_NAME]"
click at [354, 445] on input "Email client" at bounding box center [336, 436] width 129 height 33
type input "d"
select select
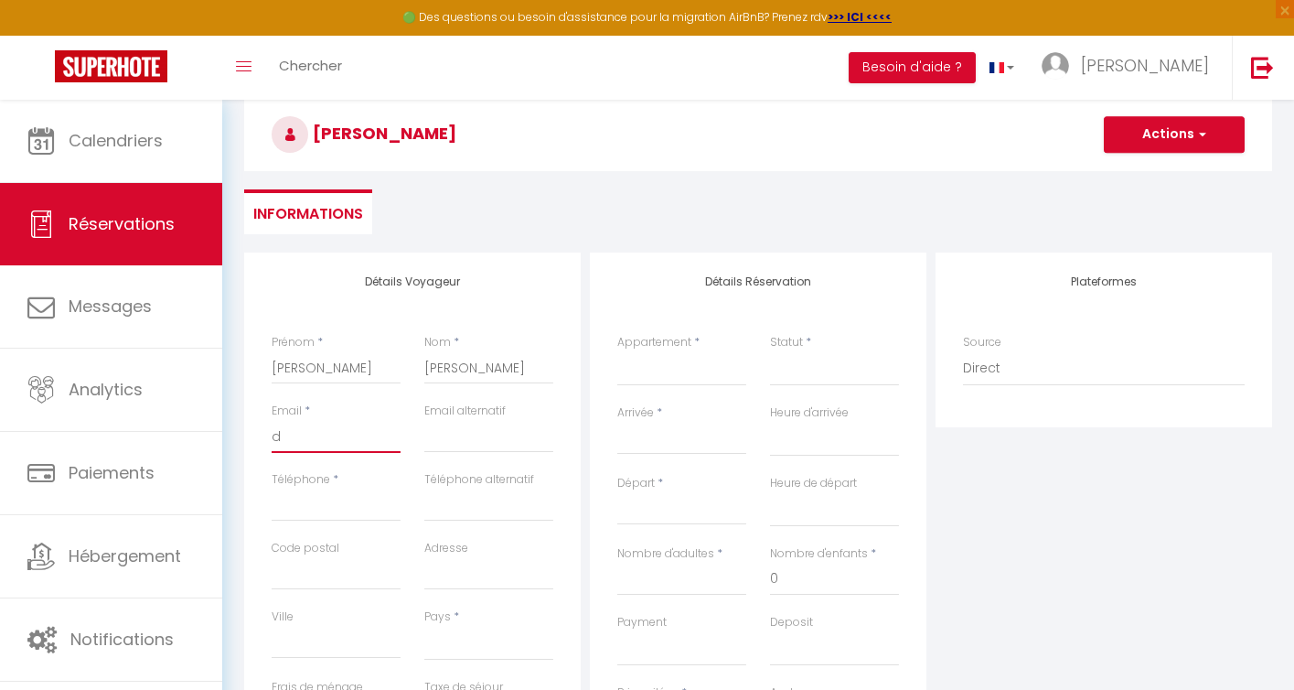
select select
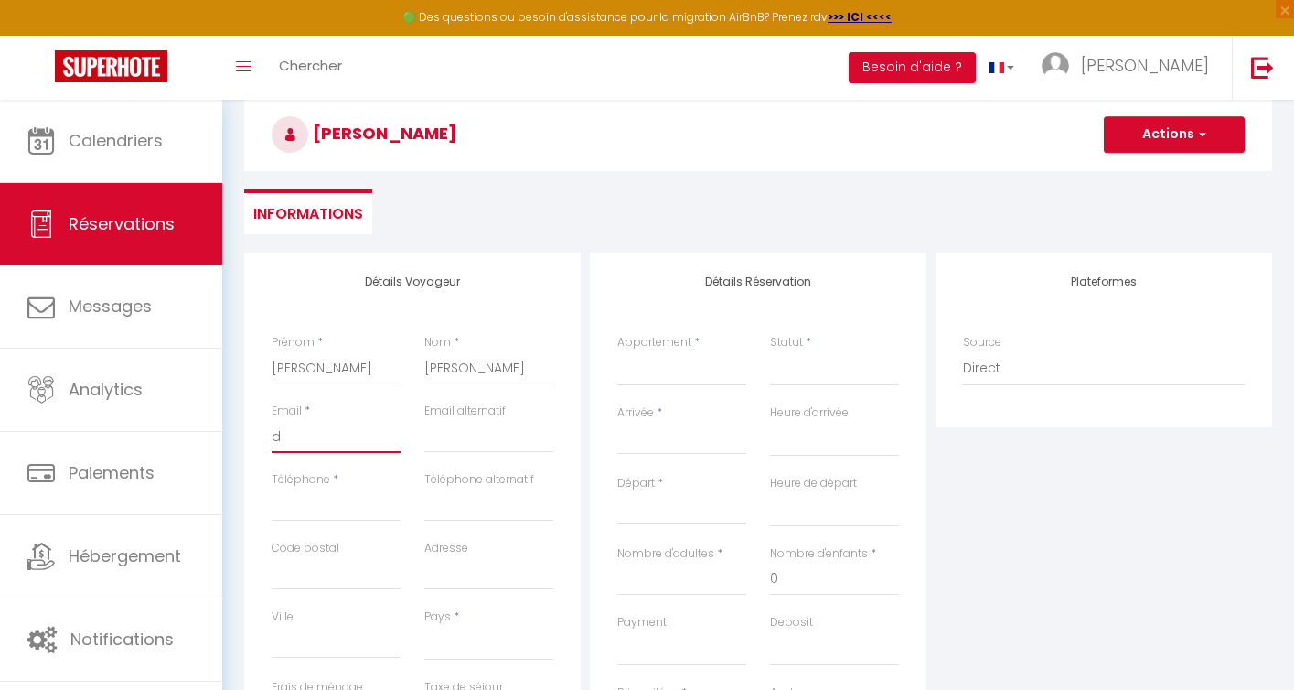
checkbox input "false"
type input "dg"
select select
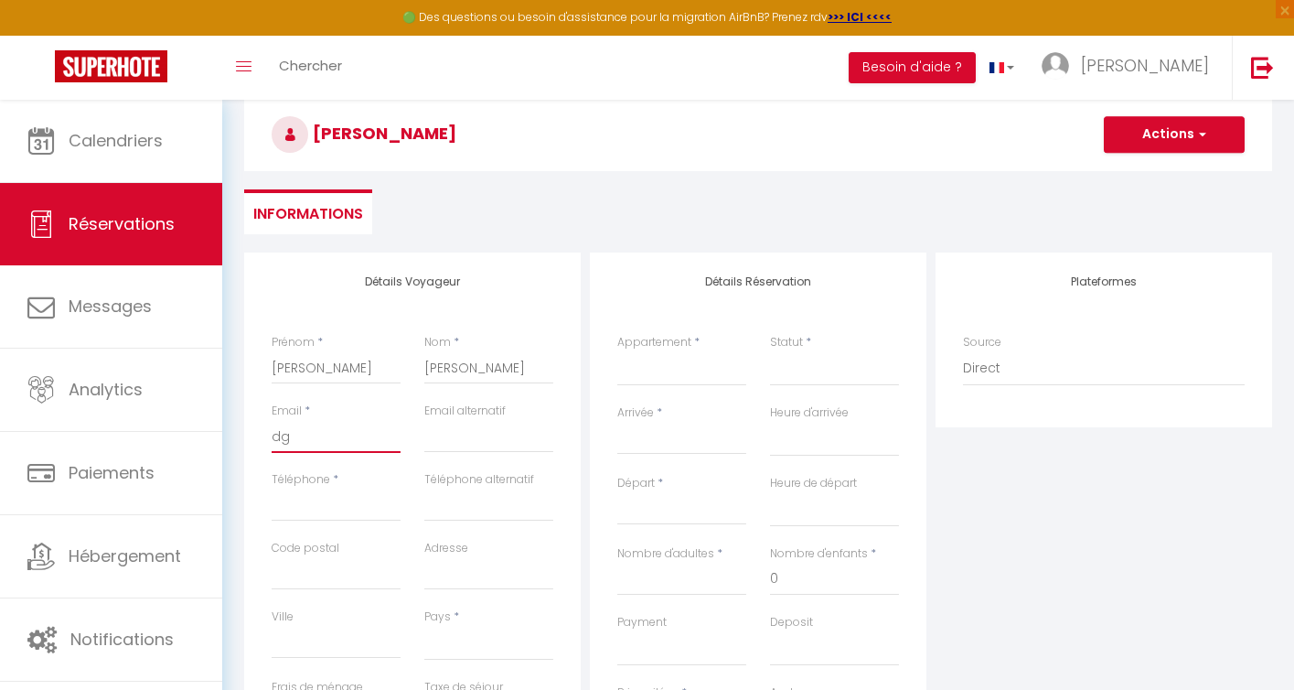
select select
checkbox input "false"
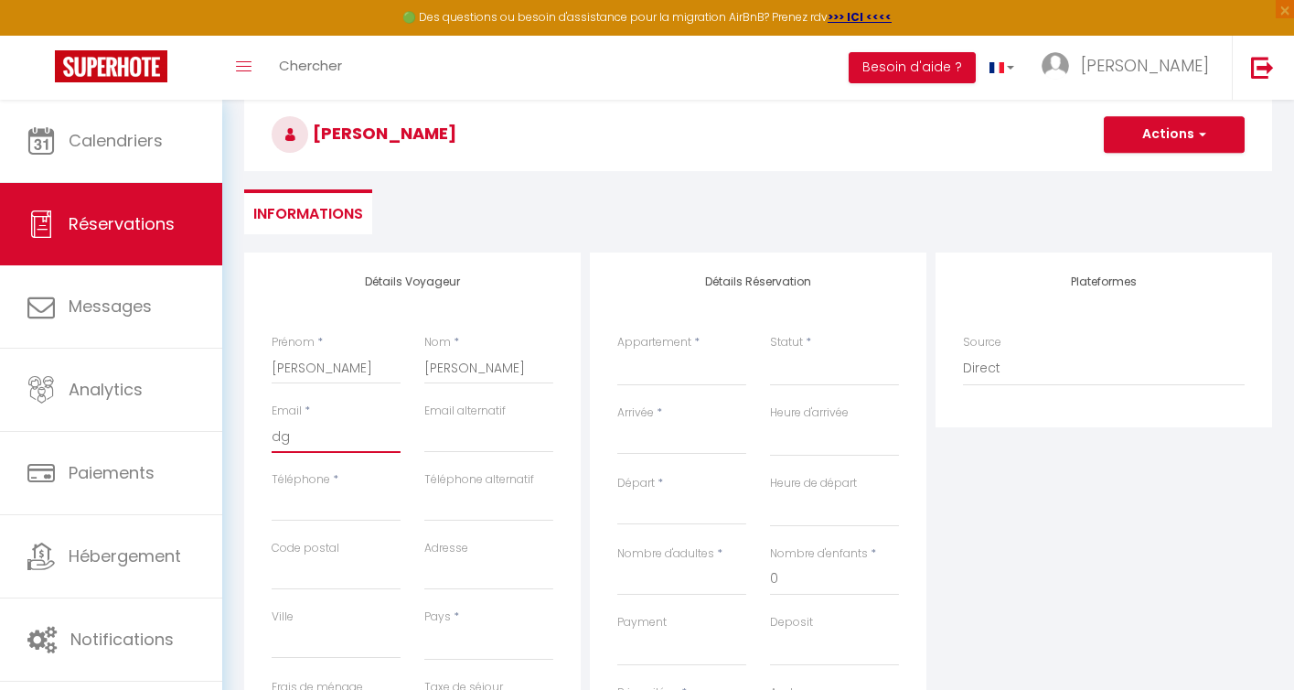
type input "dgh"
select select
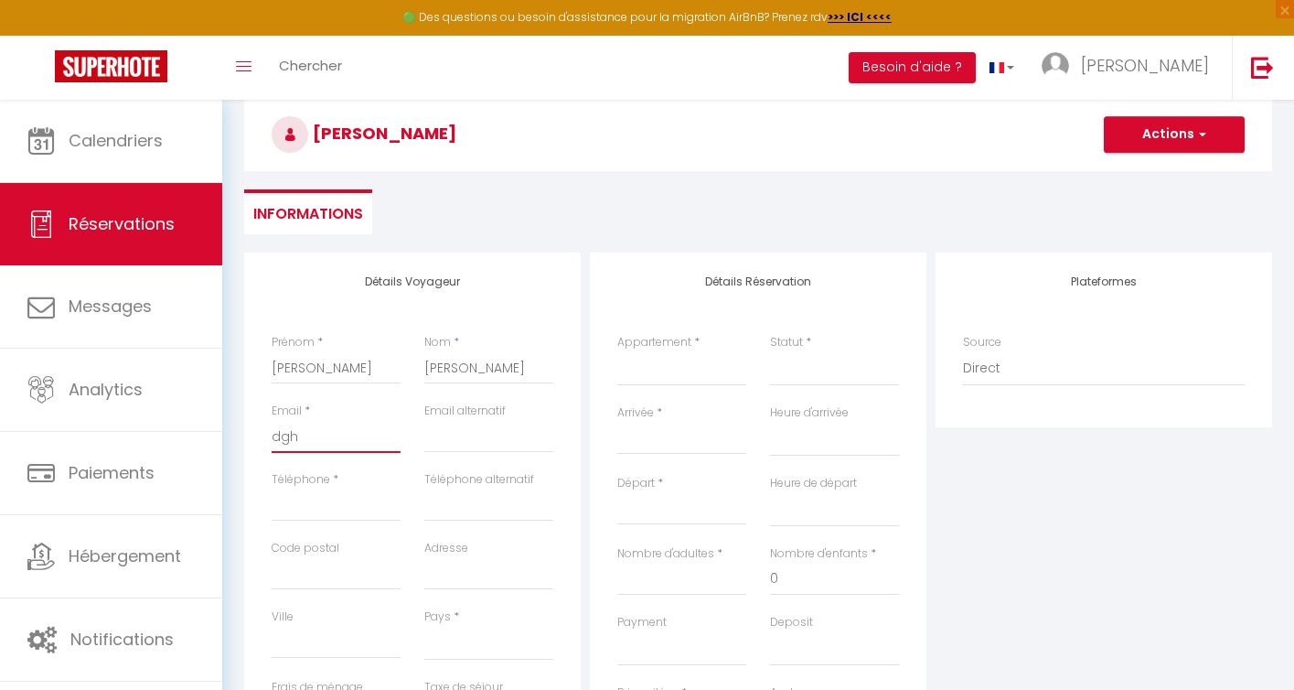
select select
checkbox input "false"
type input "dghe"
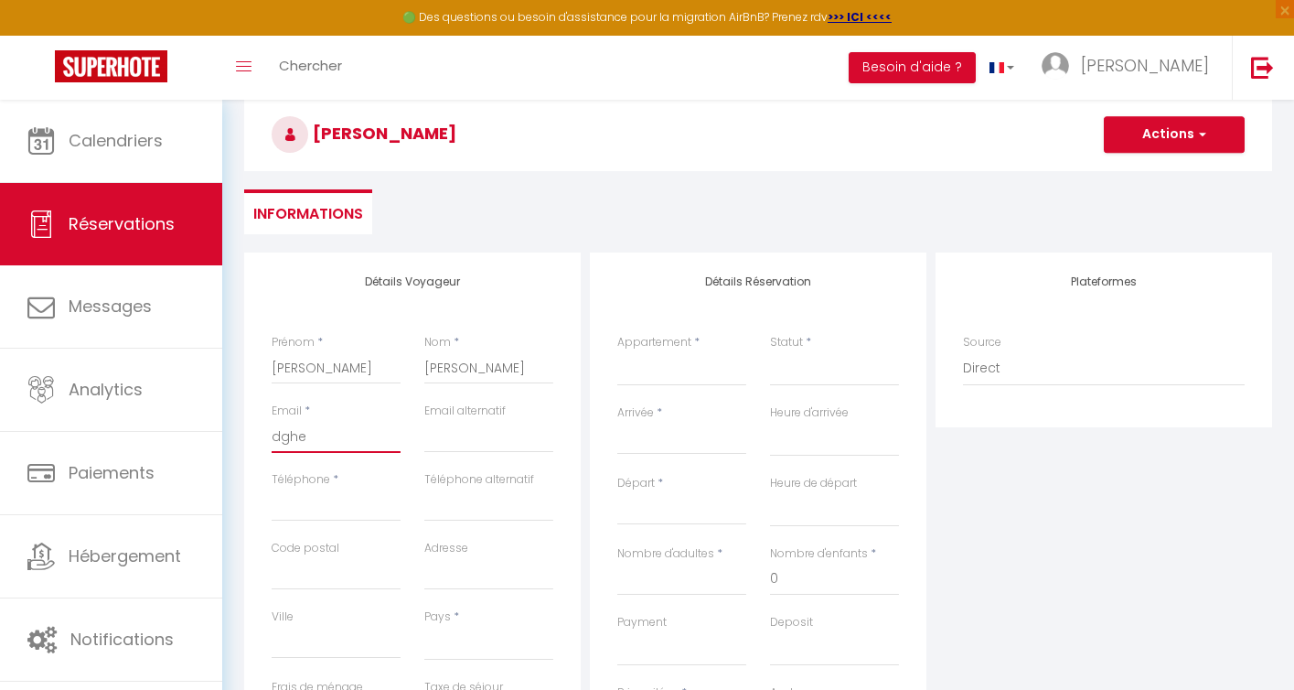
select select
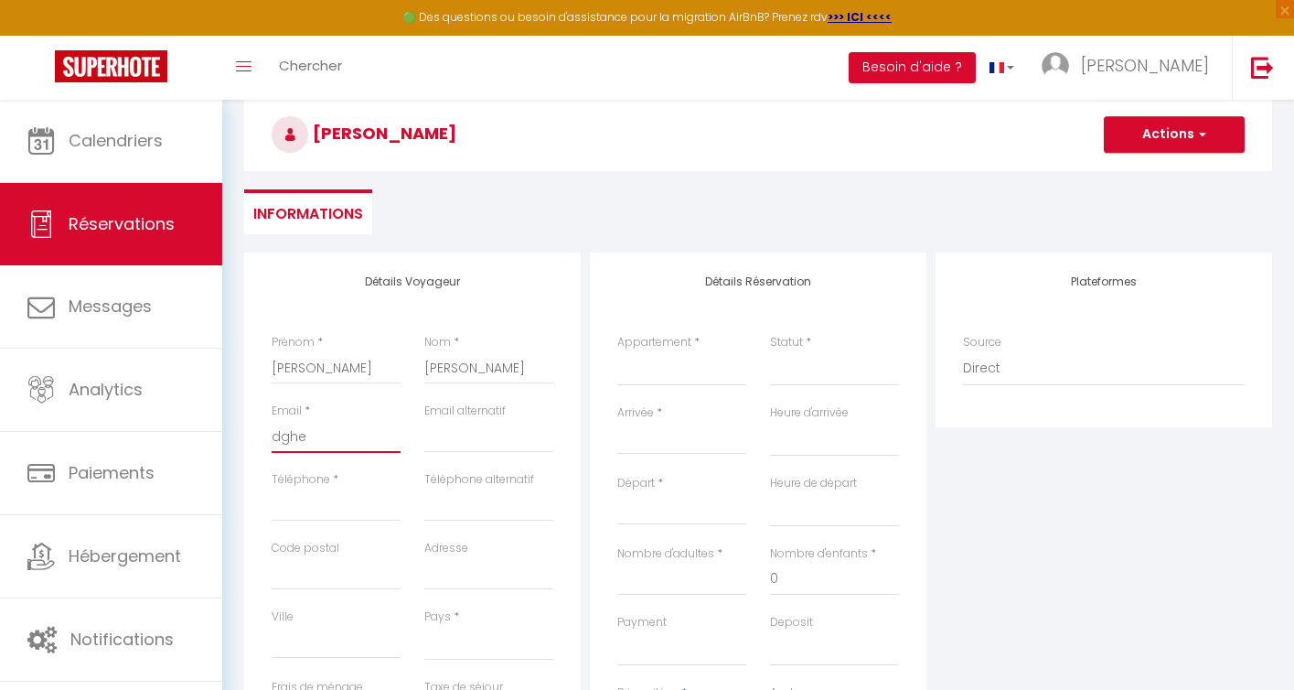
select select
checkbox input "false"
type input "dghen"
select select
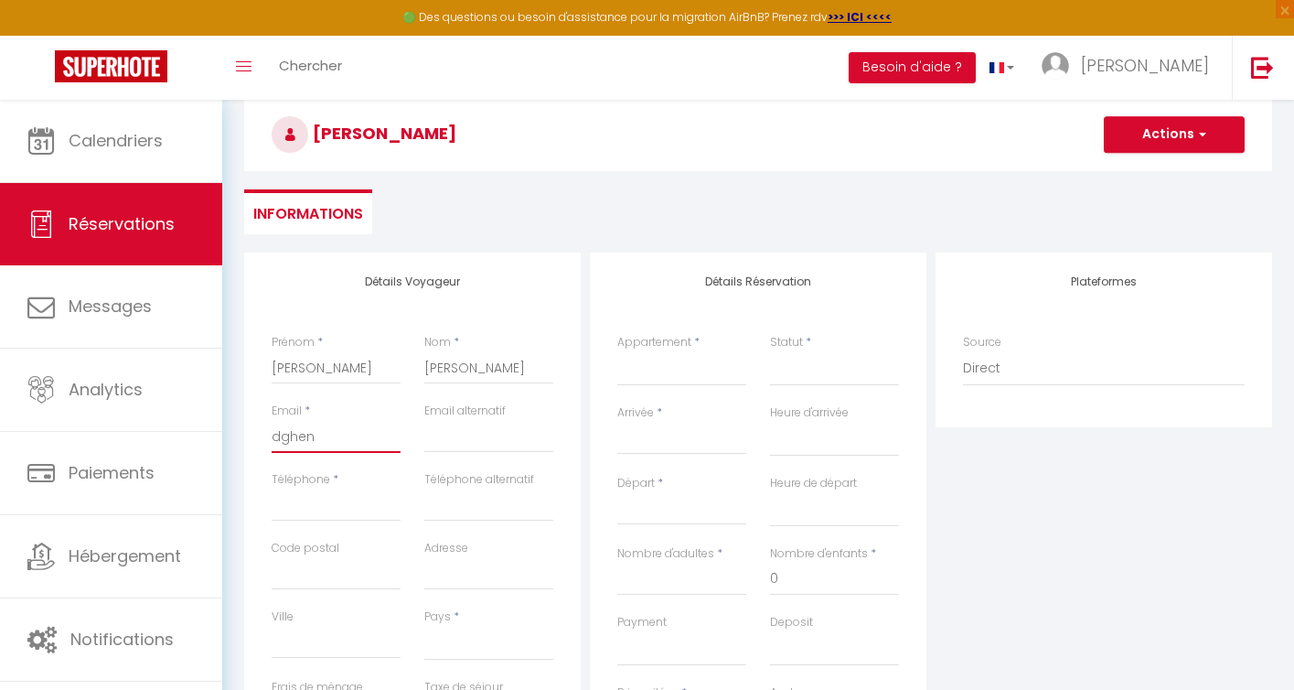
select select
click at [332, 503] on input "Téléphone" at bounding box center [336, 504] width 129 height 33
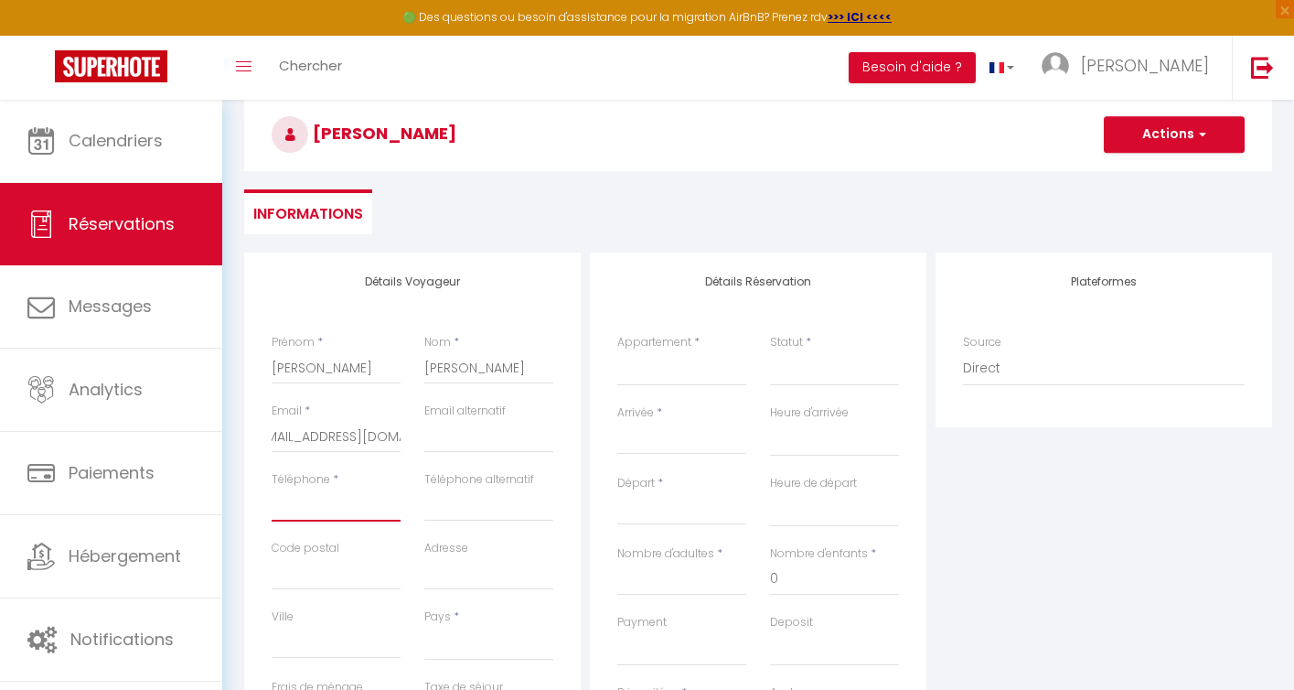
scroll to position [0, 0]
click at [646, 381] on select "Bubble Gum Petit Luxe Milkshake Joyeux" at bounding box center [681, 368] width 129 height 35
click at [783, 373] on select "Confirmé Non Confirmé [PERSON_NAME] par le voyageur No Show Request" at bounding box center [834, 368] width 129 height 35
click at [652, 443] on input "Arrivée" at bounding box center [681, 440] width 129 height 24
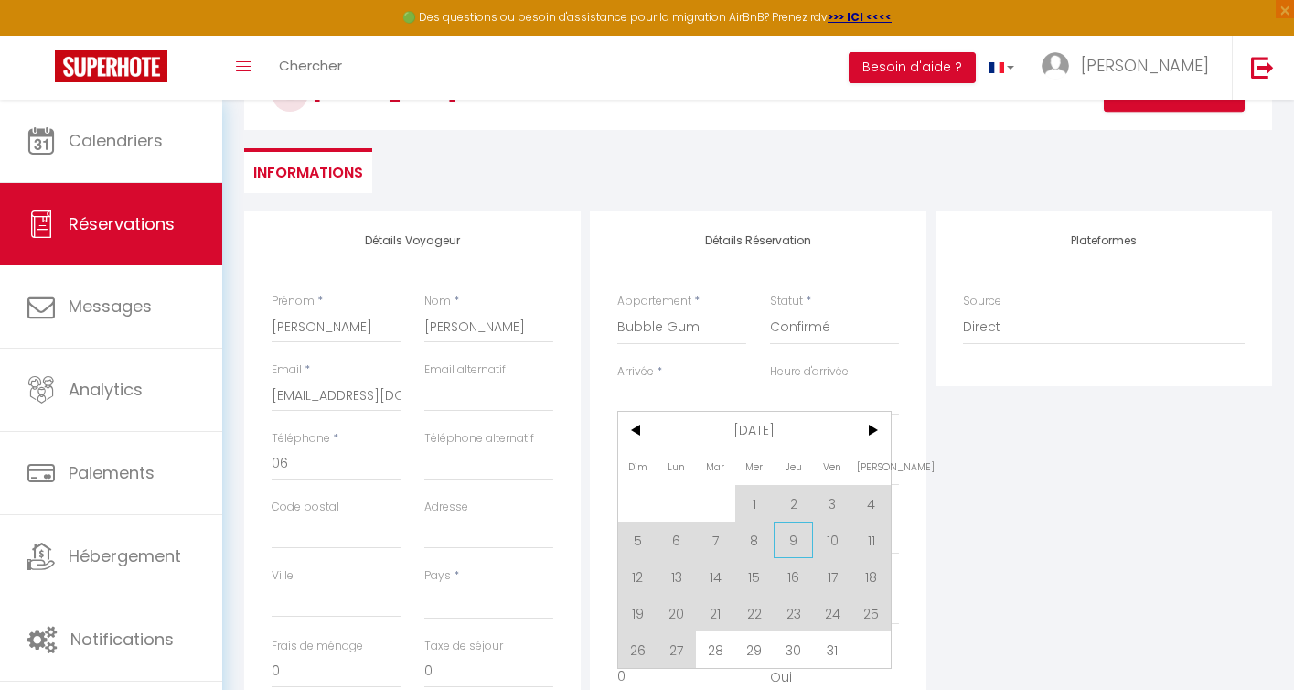
scroll to position [128, 0]
click at [679, 580] on span "13" at bounding box center [677, 575] width 39 height 37
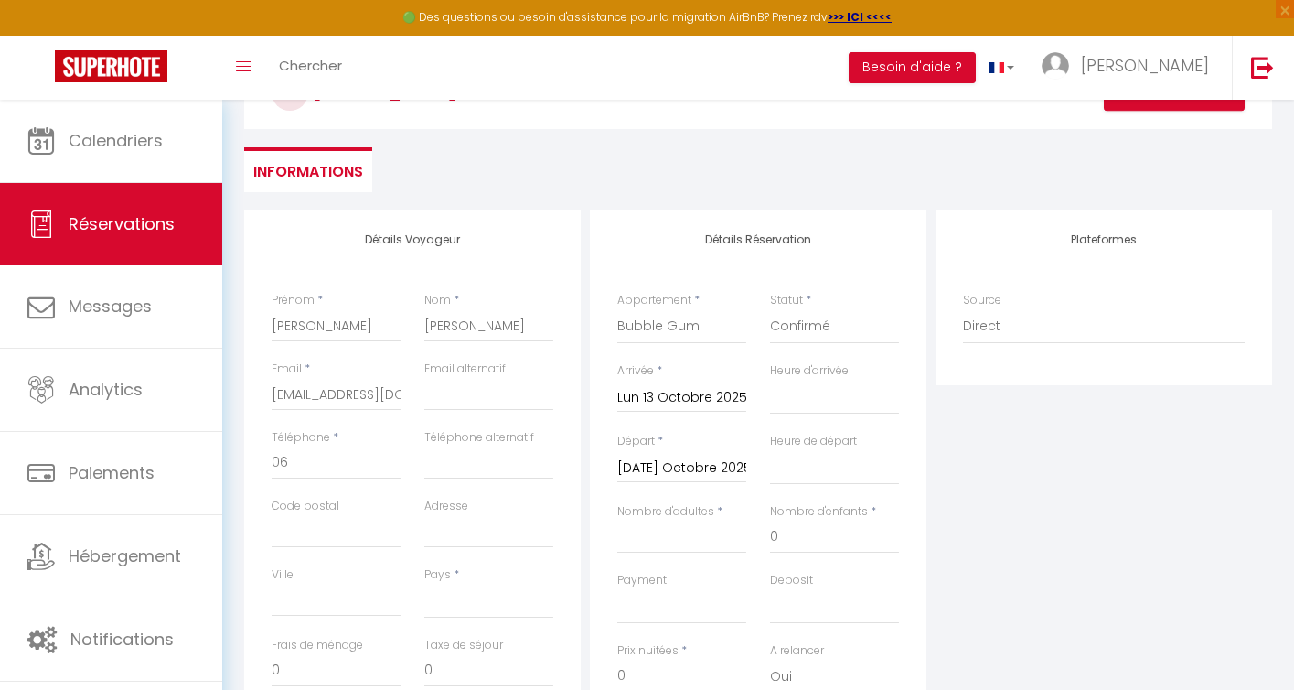
click at [679, 575] on div "Payment OK KO" at bounding box center [681, 598] width 129 height 52
click at [678, 471] on input "[DATE] Octobre 2025" at bounding box center [681, 468] width 129 height 24
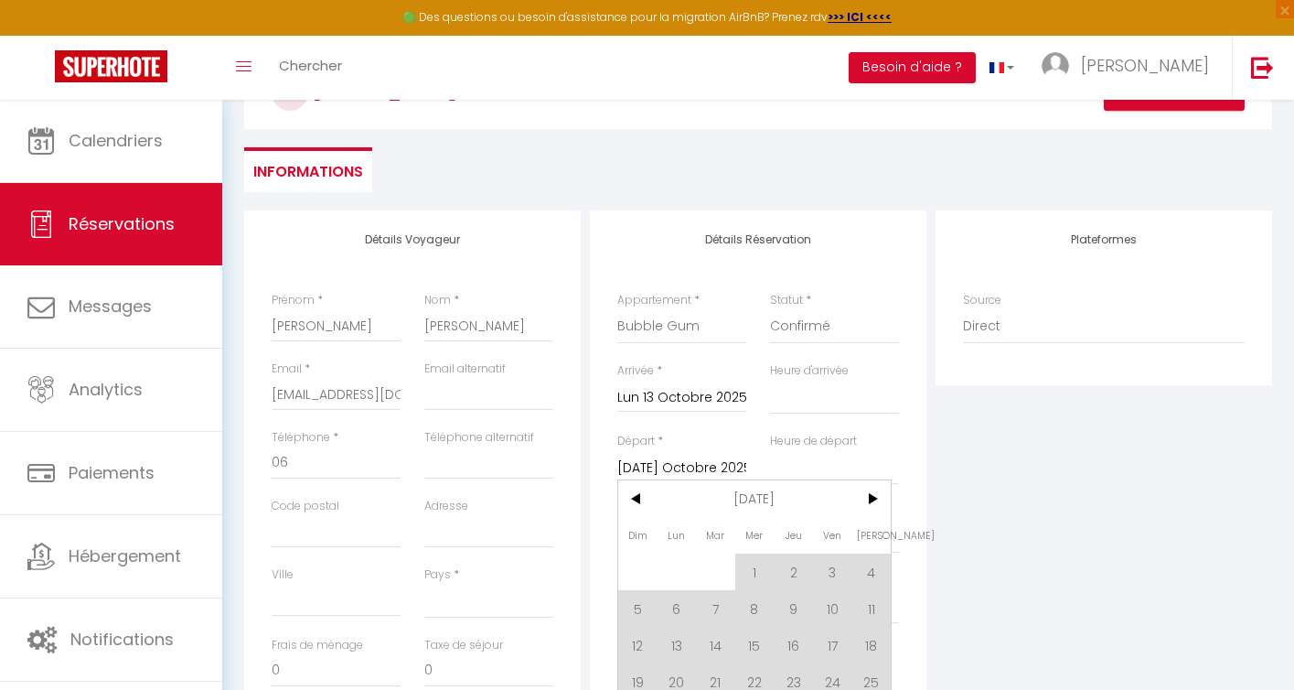
scroll to position [135, 0]
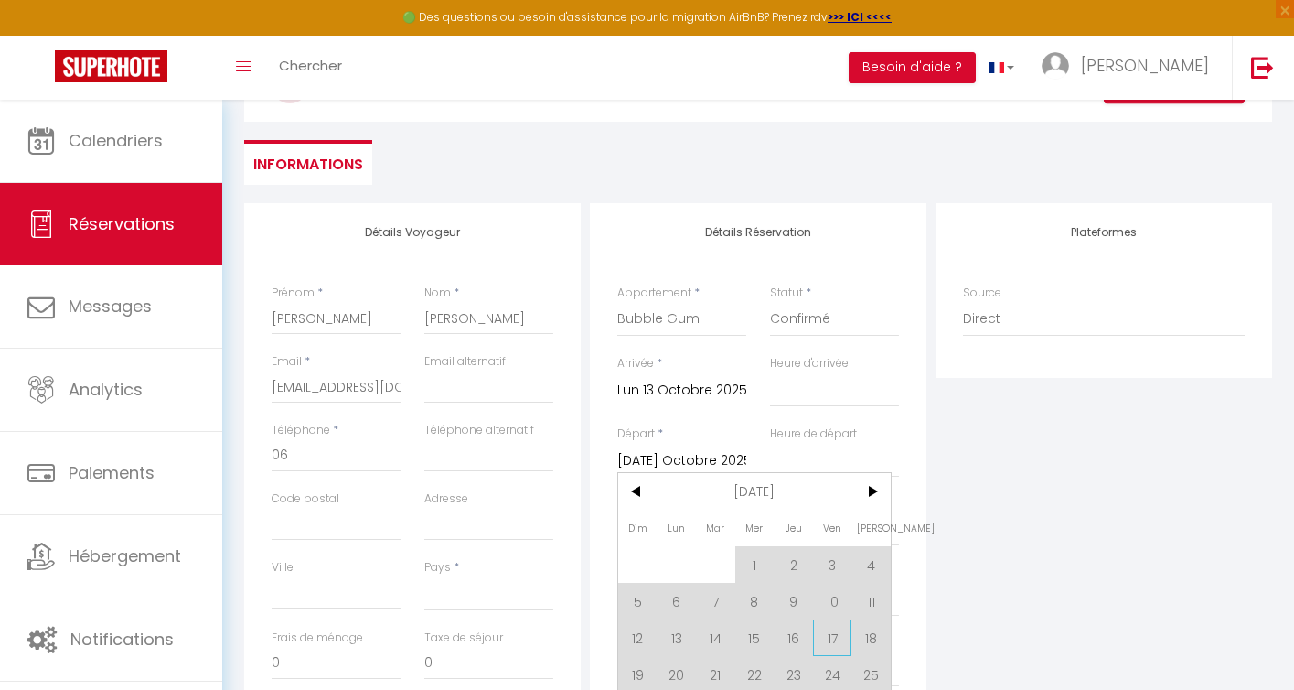
click at [826, 635] on span "17" at bounding box center [832, 637] width 39 height 37
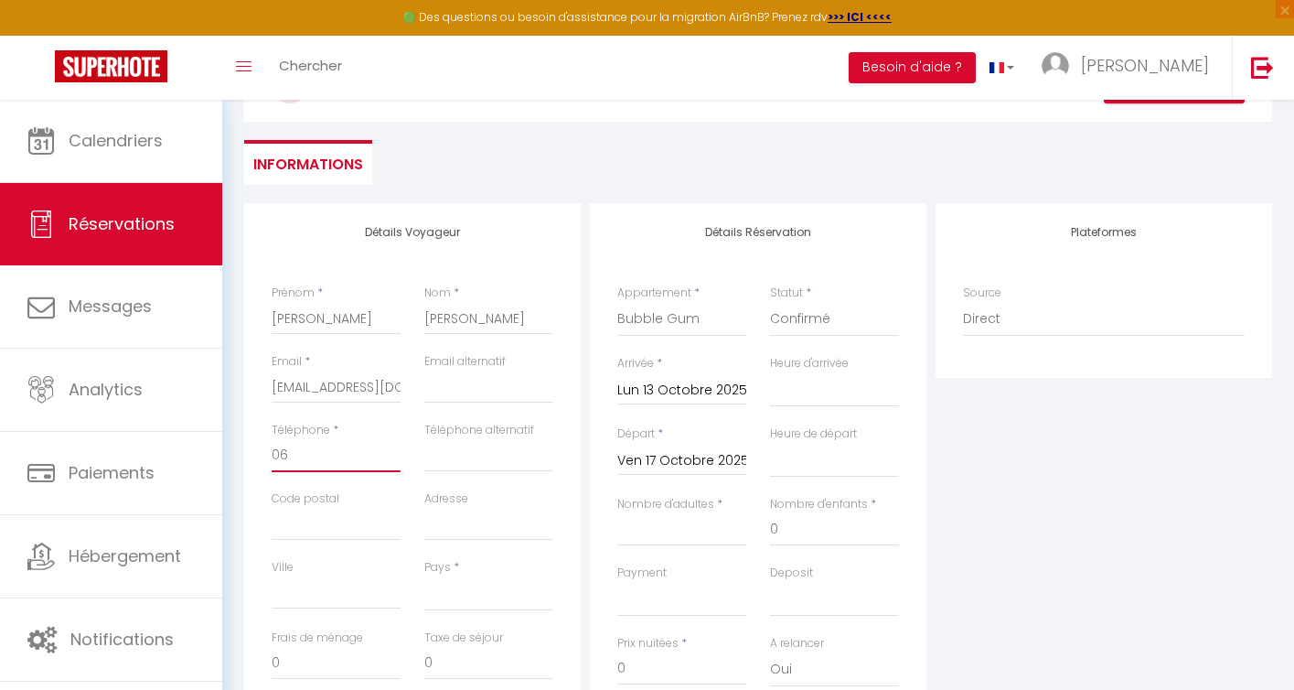
click at [333, 456] on input "06" at bounding box center [336, 455] width 129 height 33
click at [351, 533] on input "Code postal" at bounding box center [336, 524] width 129 height 33
click at [453, 593] on select "[GEOGRAPHIC_DATA] [GEOGRAPHIC_DATA] [GEOGRAPHIC_DATA] [GEOGRAPHIC_DATA] [GEOGRA…" at bounding box center [488, 593] width 129 height 35
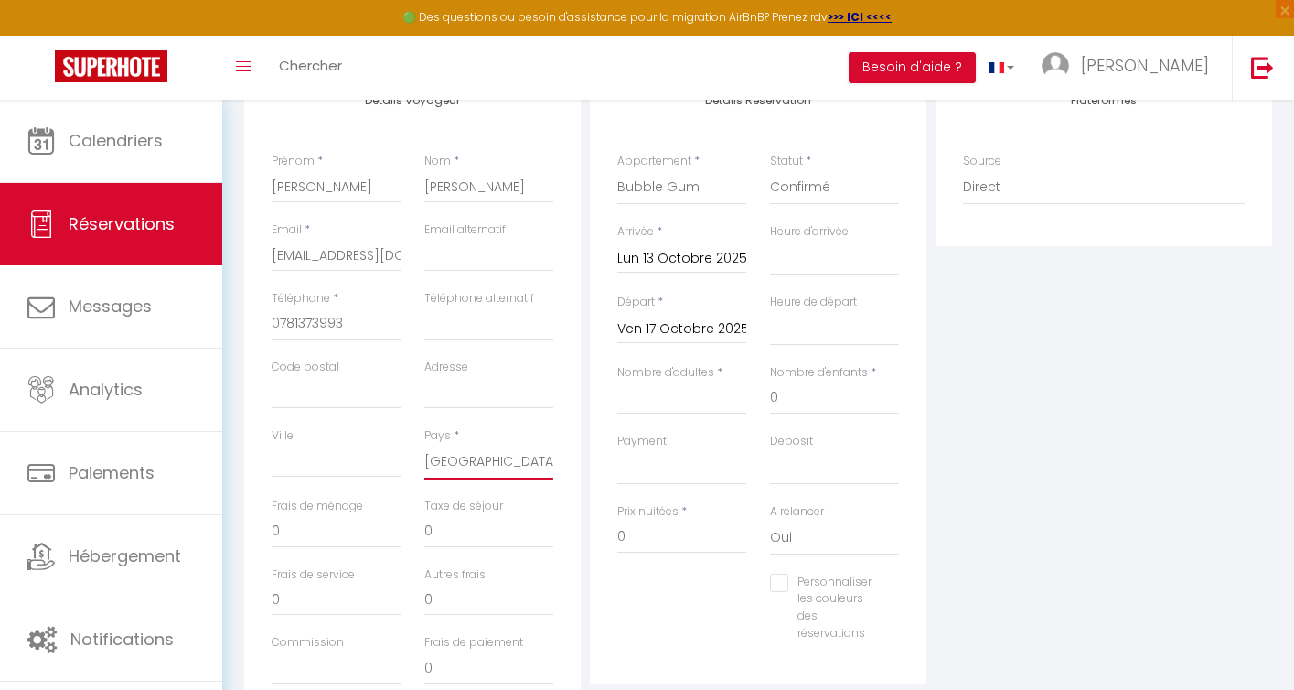
scroll to position [269, 0]
click at [801, 270] on select "00:00 00:30 01:00 01:30 02:00 02:30 03:00 03:30 04:00 04:30 05:00 05:30 06:00 0…" at bounding box center [834, 256] width 129 height 35
click at [824, 331] on select "00:00 00:30 01:00 01:30 02:00 02:30 03:00 03:30 04:00 04:30 05:00 05:30 06:00 0…" at bounding box center [834, 326] width 129 height 35
click at [711, 397] on input "Nombre d'adultes" at bounding box center [681, 396] width 129 height 33
click at [662, 537] on input "0" at bounding box center [681, 535] width 129 height 33
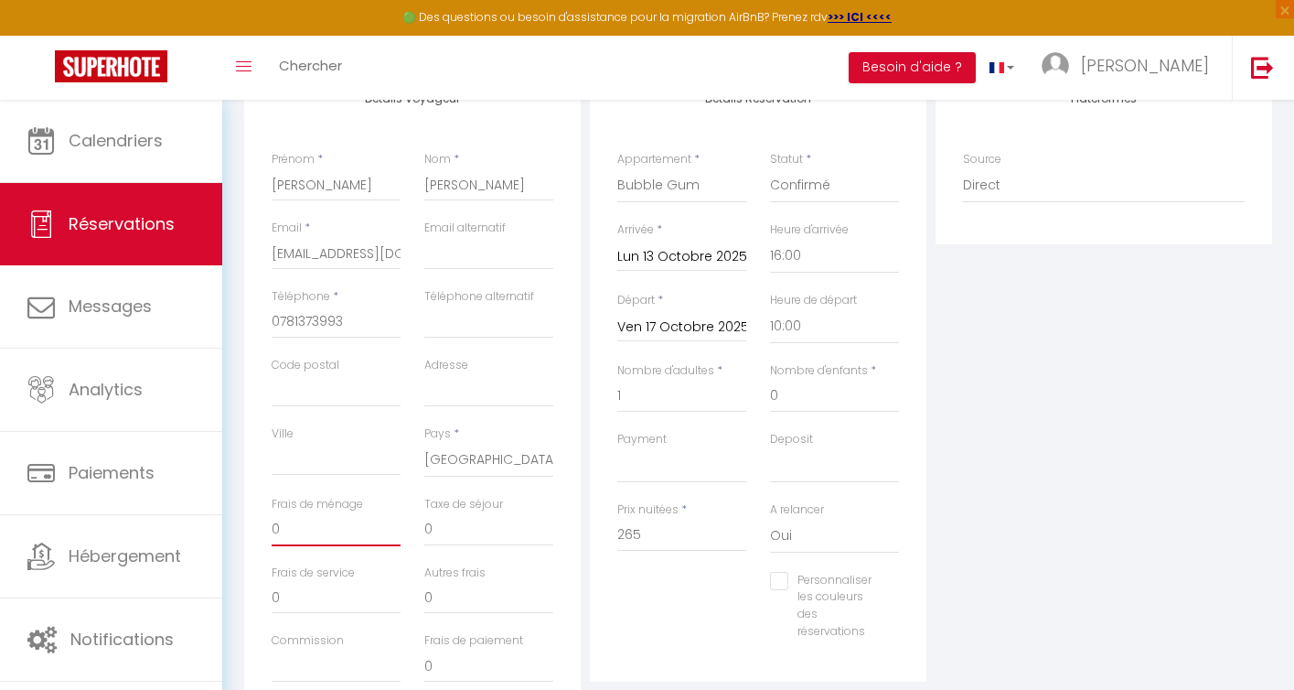
click at [284, 533] on input "0" at bounding box center [336, 529] width 129 height 33
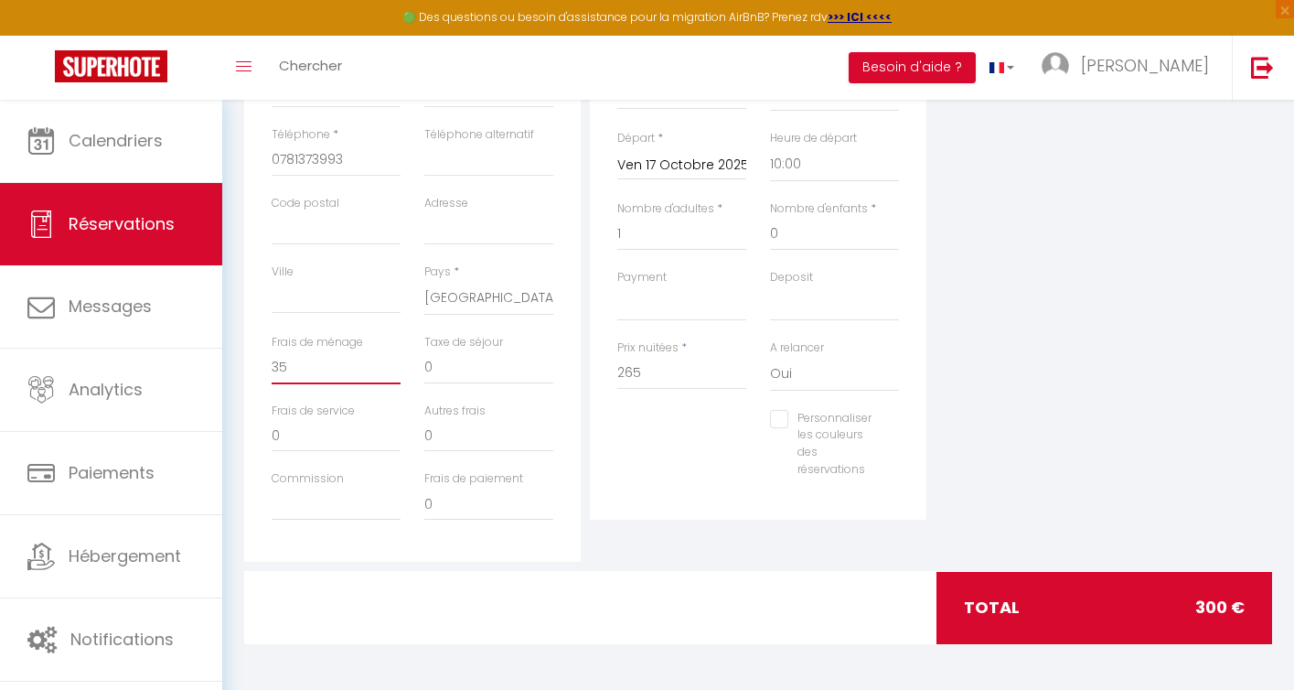
scroll to position [0, 0]
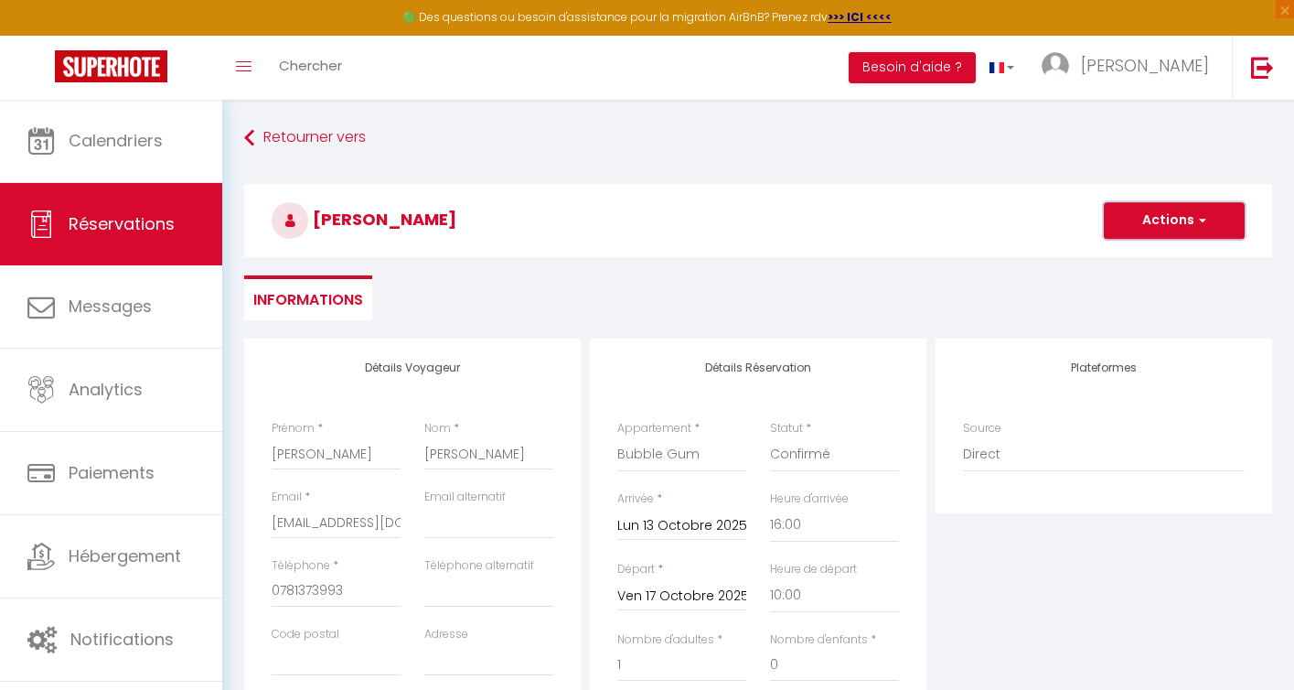
click at [1156, 225] on button "Actions" at bounding box center [1174, 220] width 141 height 37
click at [1143, 259] on link "Enregistrer" at bounding box center [1156, 261] width 145 height 24
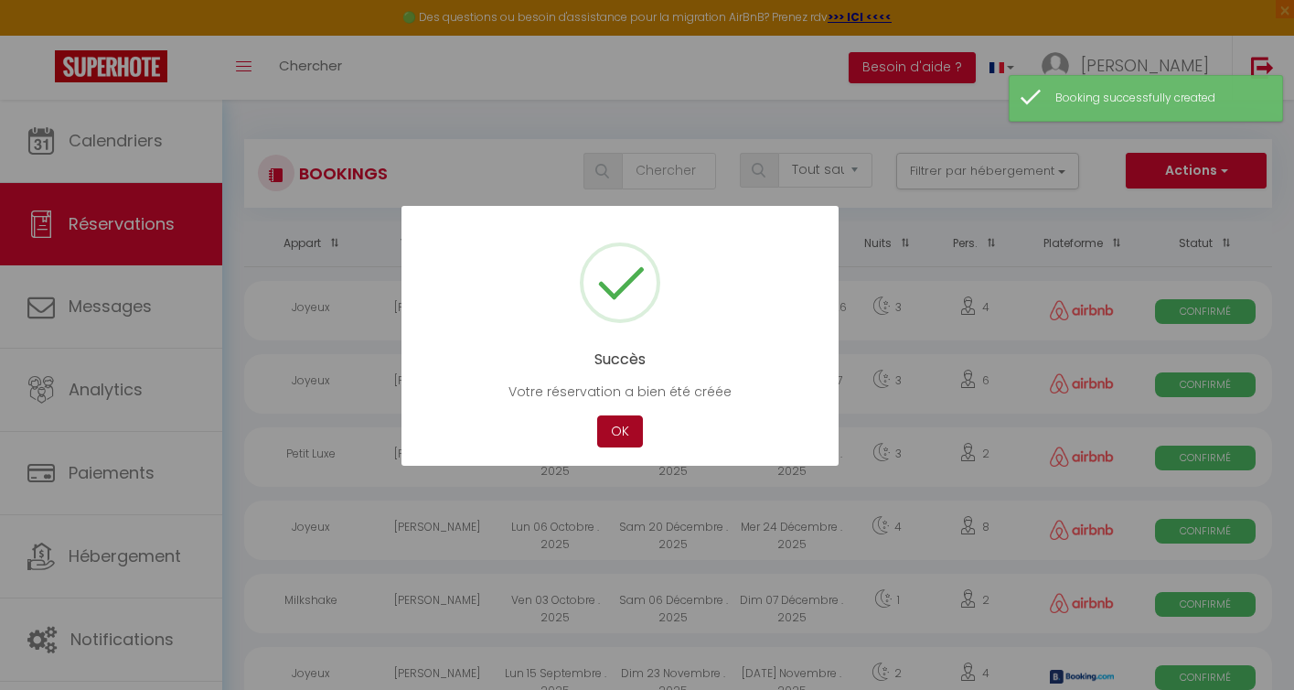
click at [616, 444] on button "OK" at bounding box center [620, 431] width 46 height 32
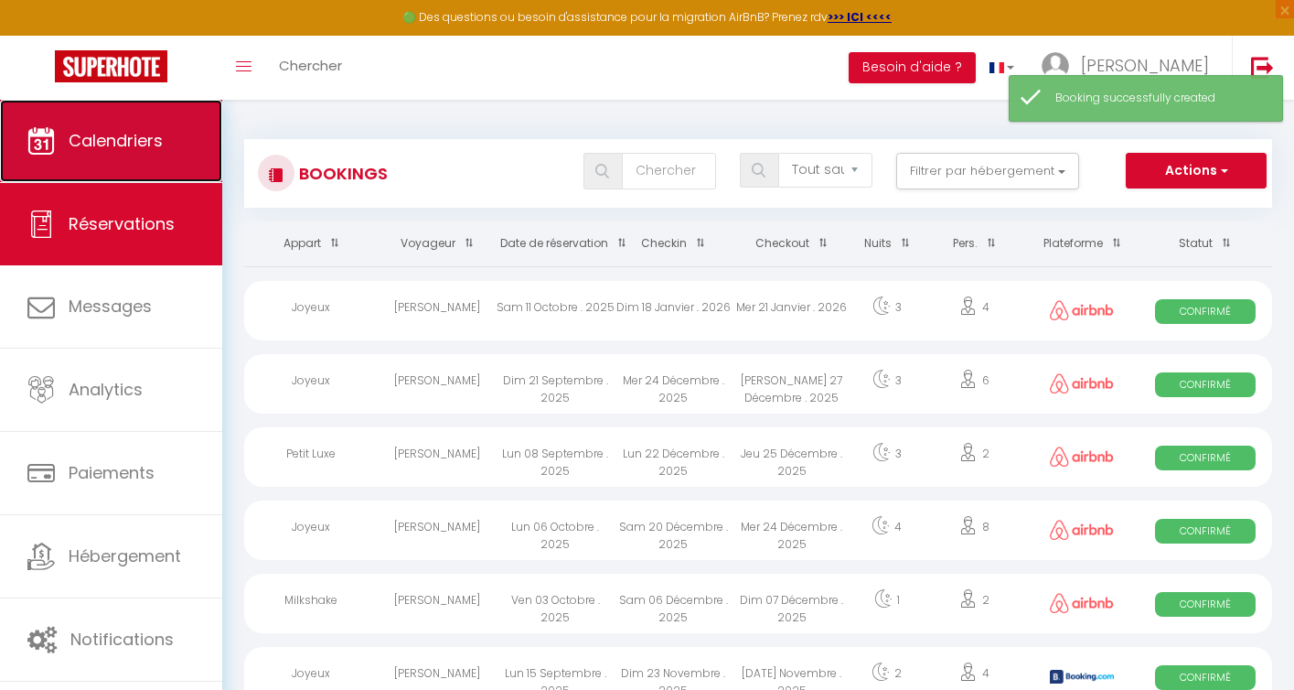
click at [87, 147] on span "Calendriers" at bounding box center [116, 140] width 94 height 23
